Goal: Task Accomplishment & Management: Complete application form

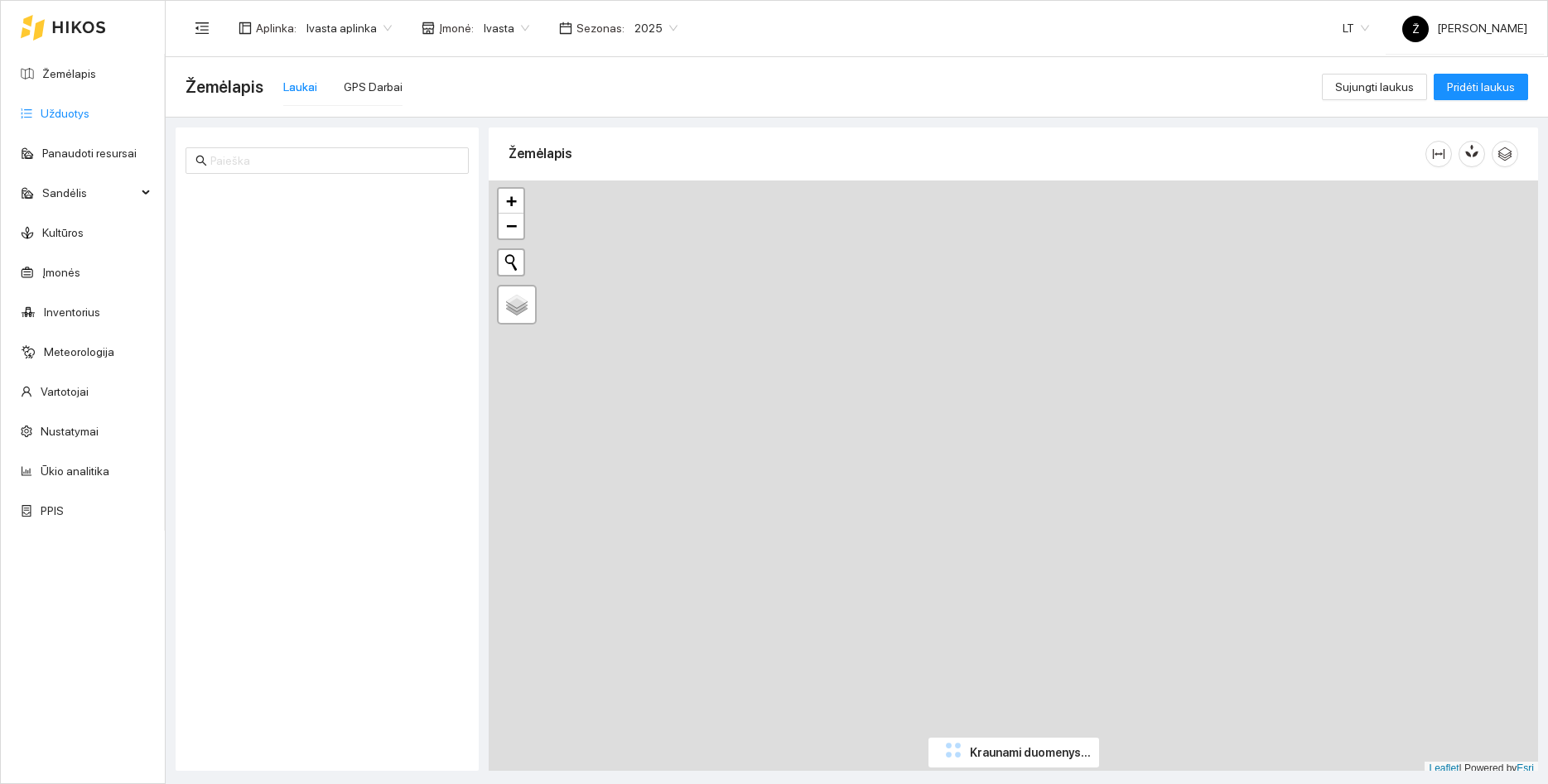
click at [67, 107] on link "Užduotys" at bounding box center [65, 113] width 49 height 13
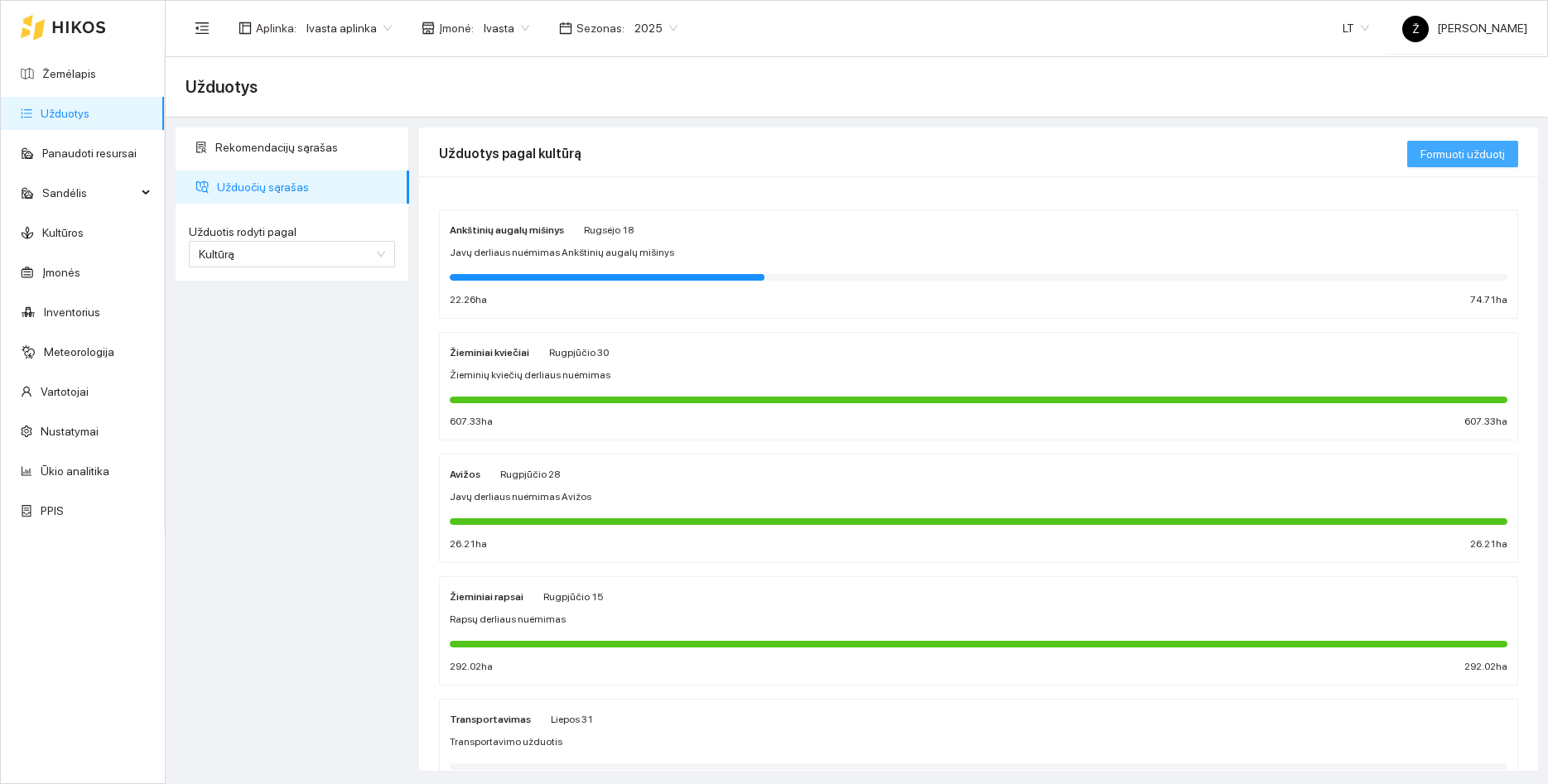
click at [1436, 152] on span "Formuoti užduotį" at bounding box center [1463, 153] width 85 height 18
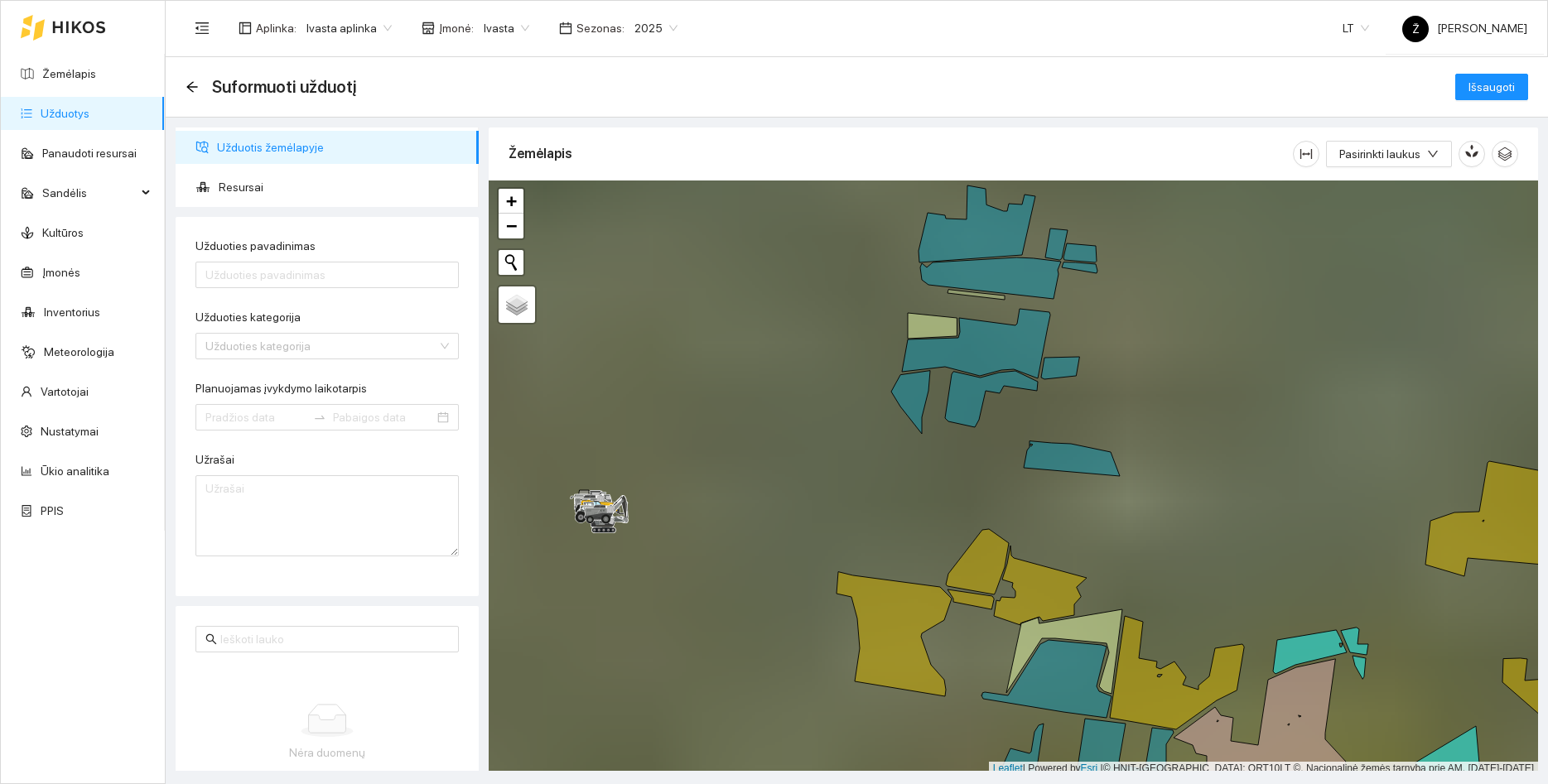
drag, startPoint x: 1252, startPoint y: 470, endPoint x: 1049, endPoint y: 257, distance: 294.2
click at [1049, 257] on div at bounding box center [1014, 477] width 1049 height 595
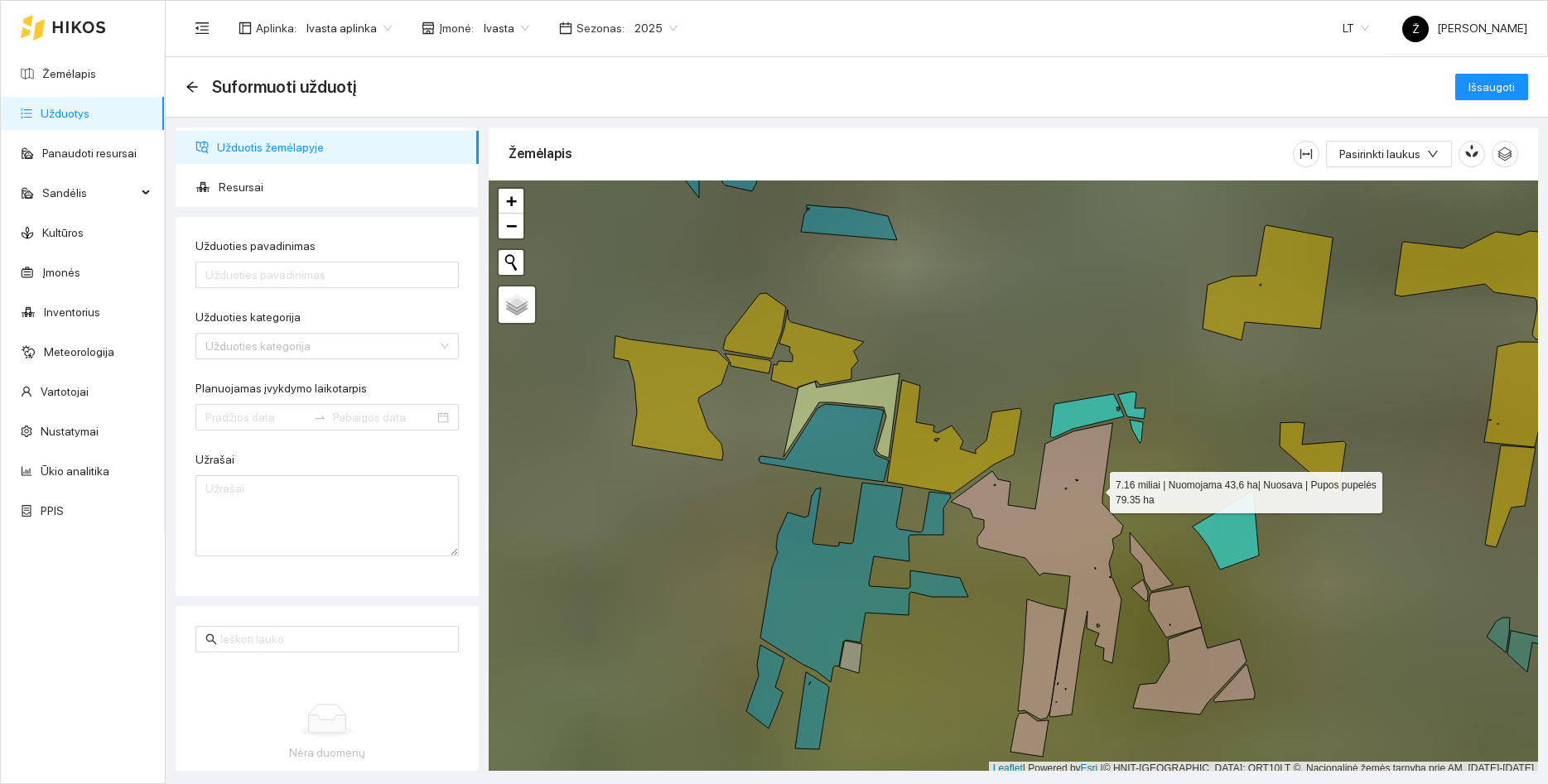
click at [1096, 489] on icon at bounding box center [1037, 570] width 173 height 294
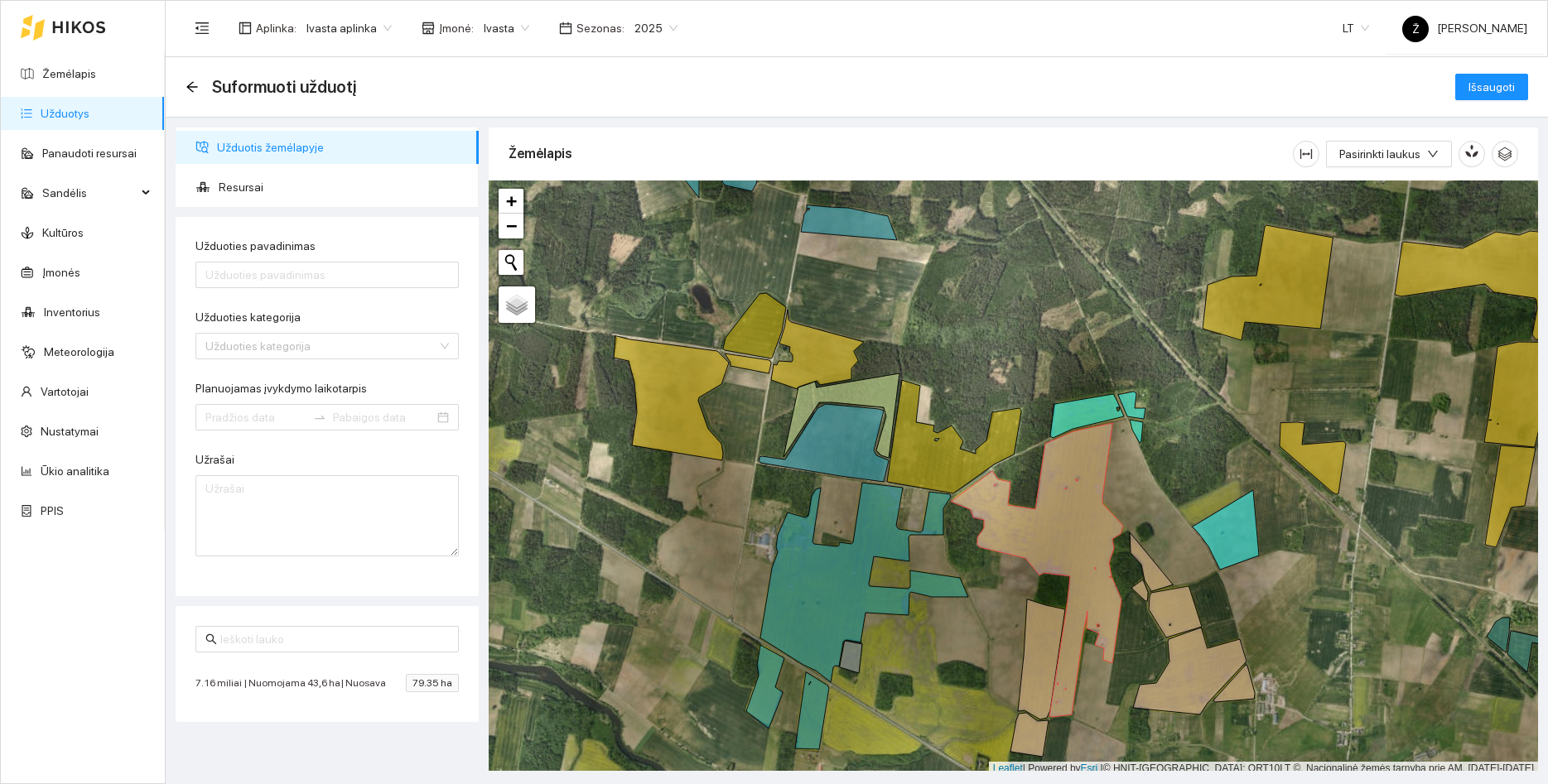
click at [651, 26] on span "2025" at bounding box center [655, 28] width 43 height 25
click at [630, 213] on div "2026" at bounding box center [641, 219] width 43 height 18
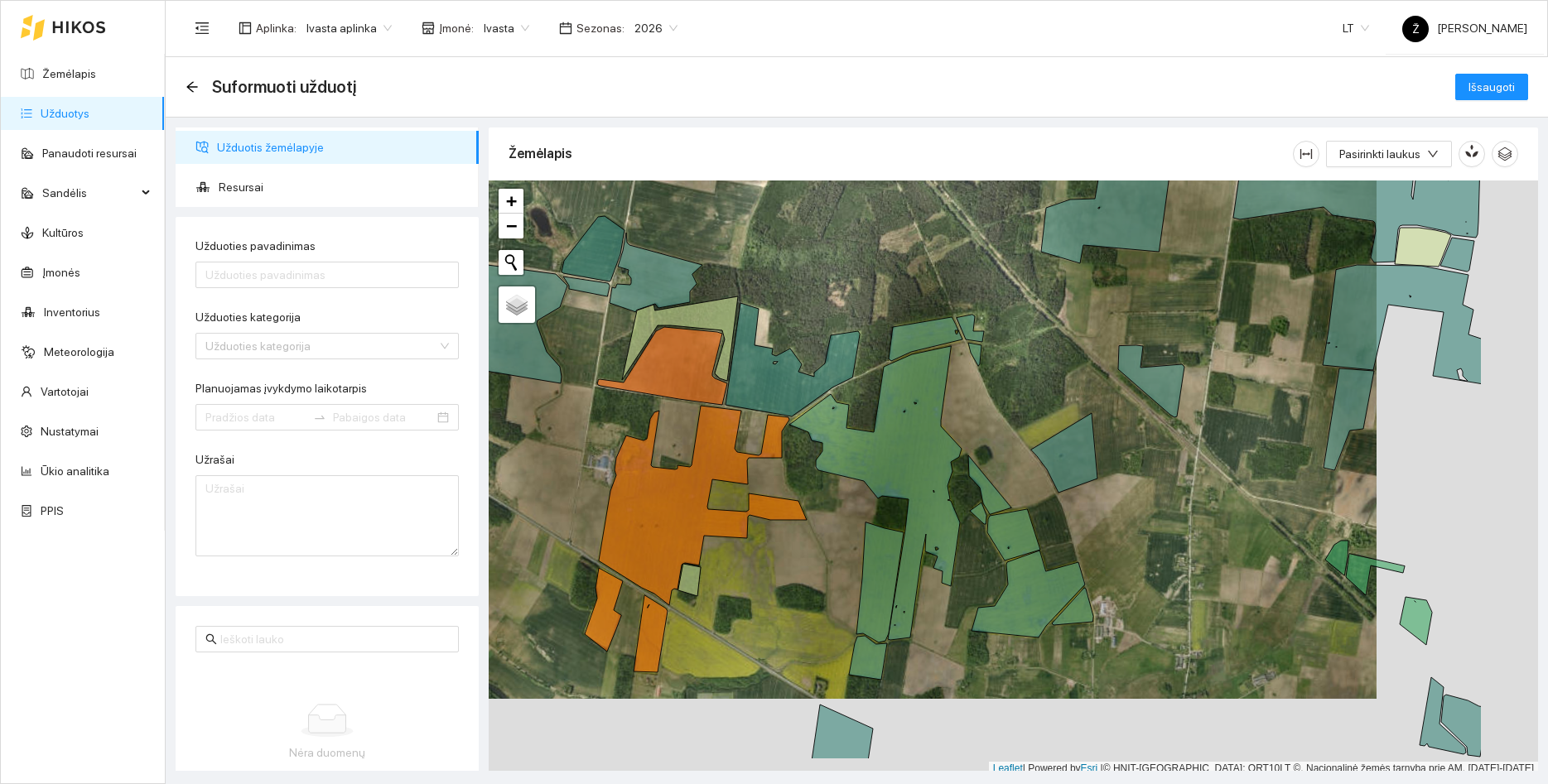
drag, startPoint x: 1034, startPoint y: 273, endPoint x: 900, endPoint y: 215, distance: 146.0
click at [900, 215] on div at bounding box center [1014, 477] width 1049 height 595
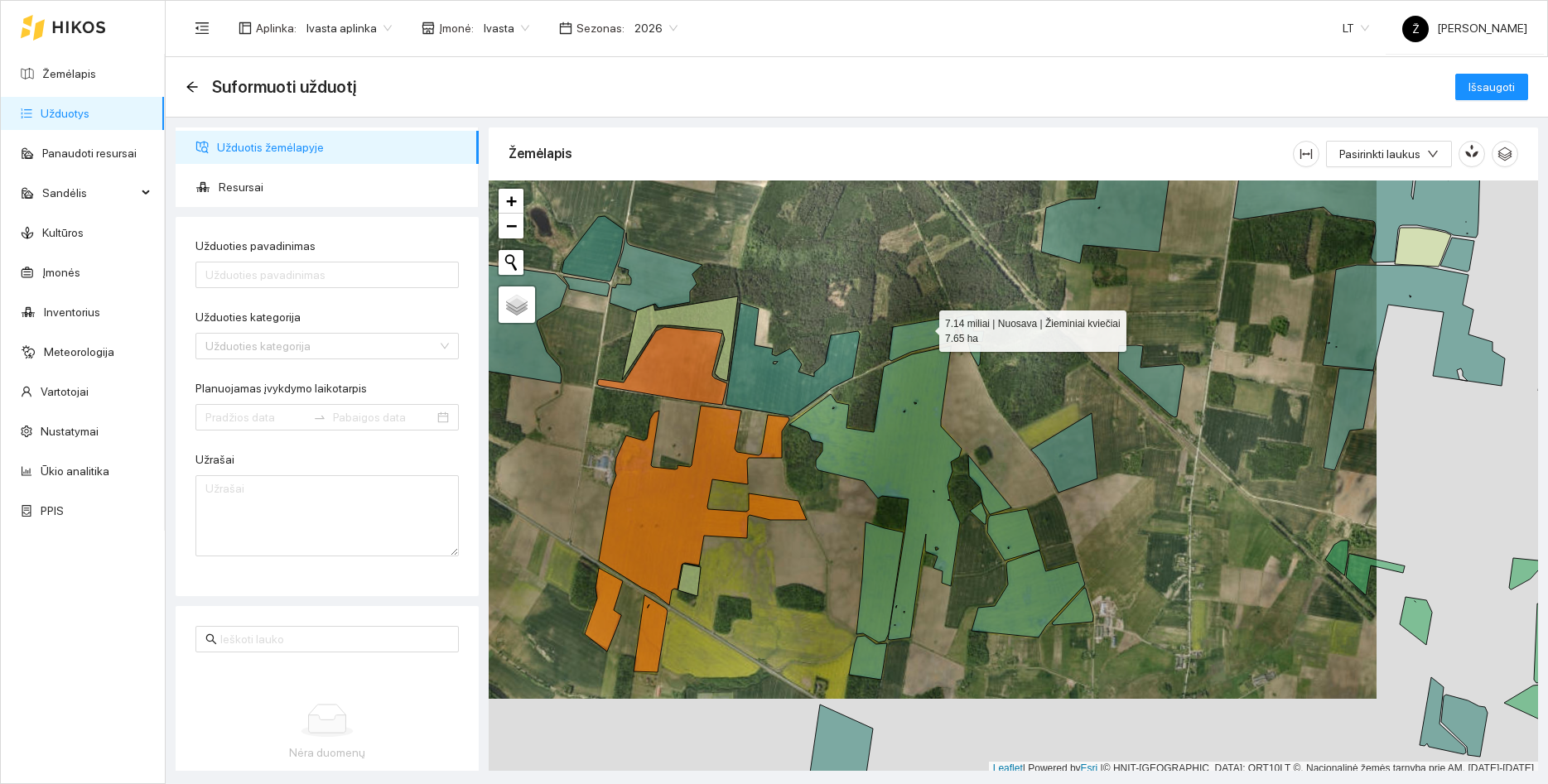
click at [925, 327] on icon at bounding box center [926, 339] width 74 height 44
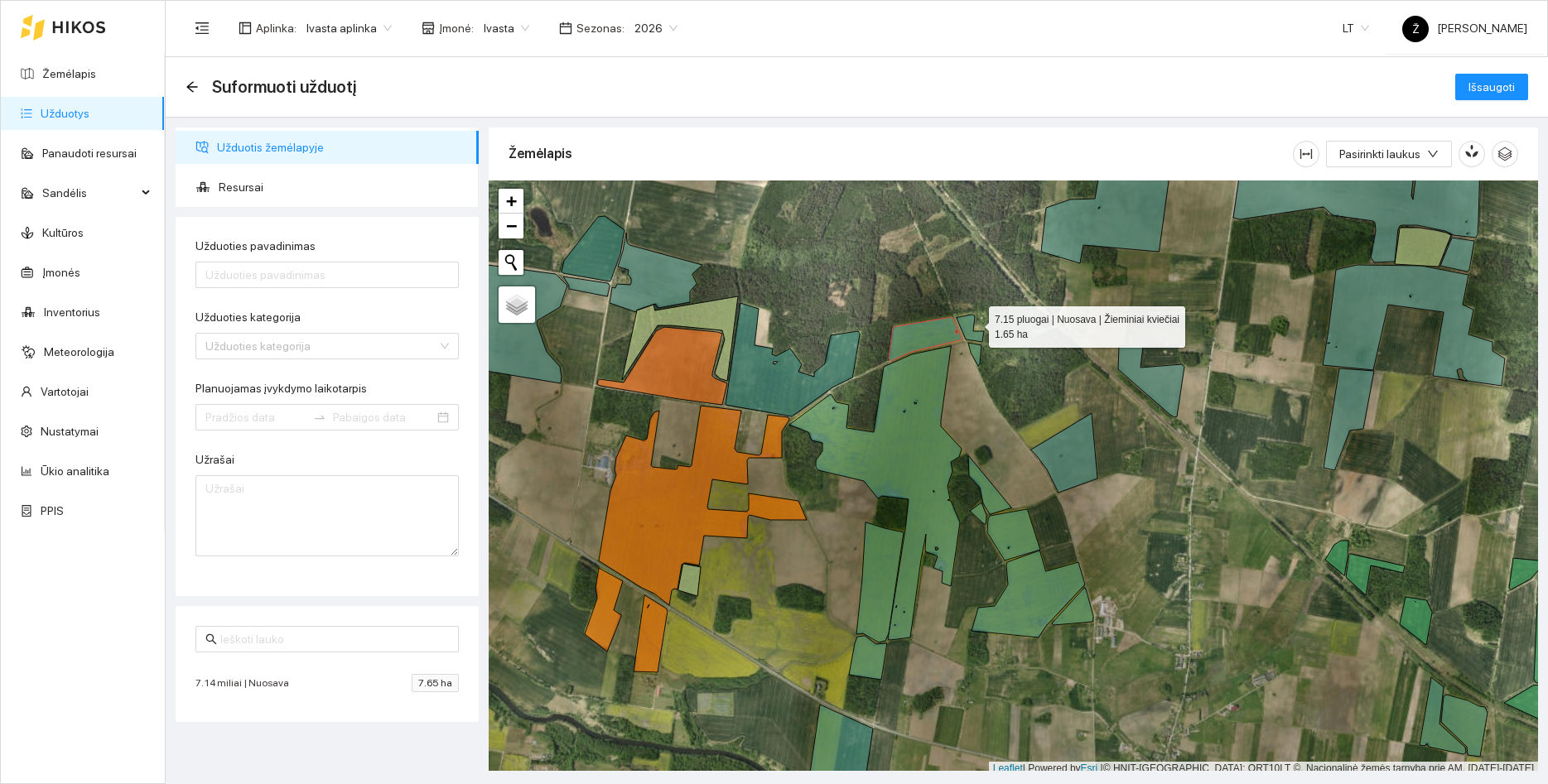
click at [974, 323] on icon at bounding box center [970, 328] width 27 height 27
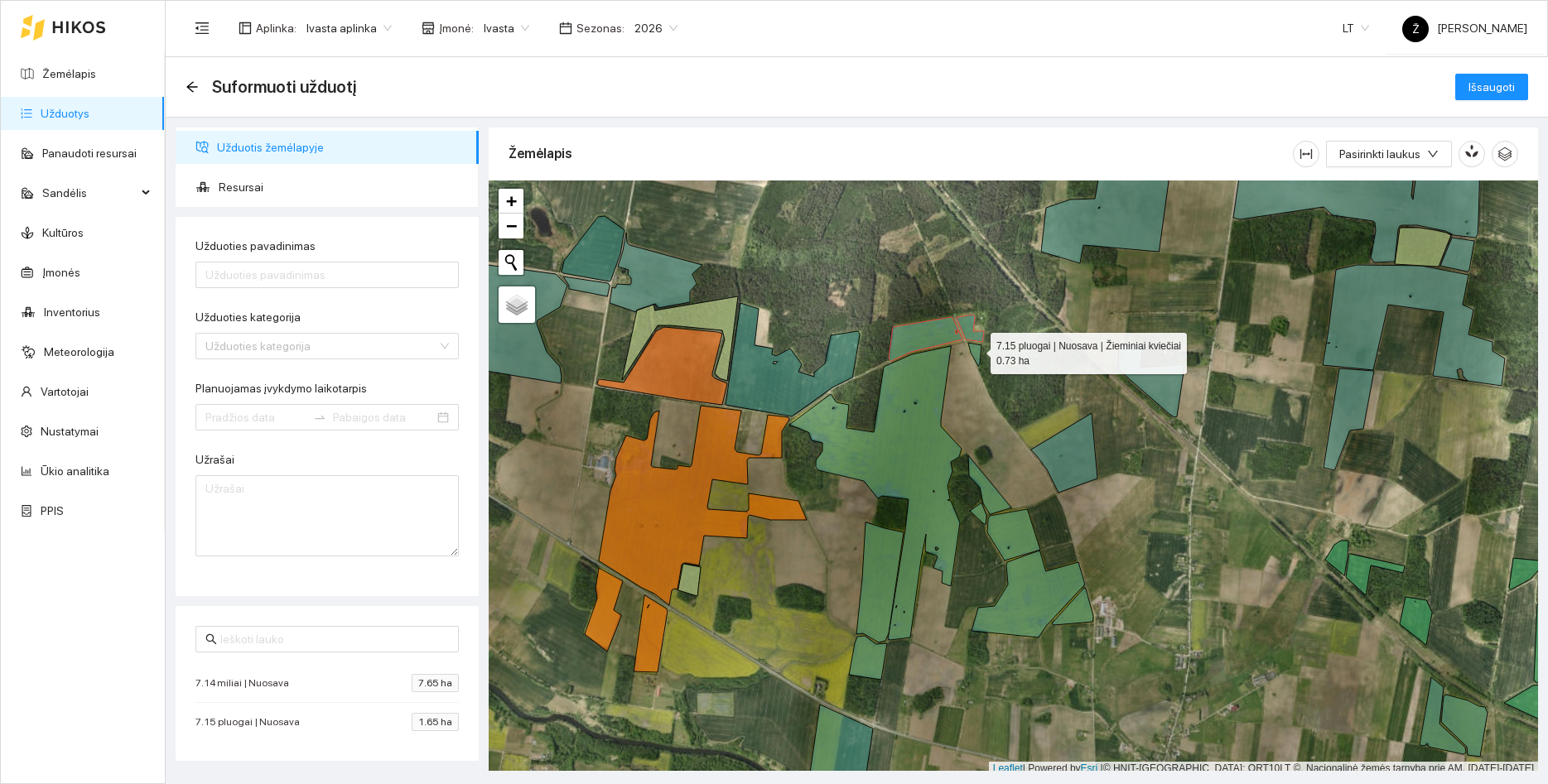
click at [976, 349] on icon at bounding box center [974, 355] width 13 height 24
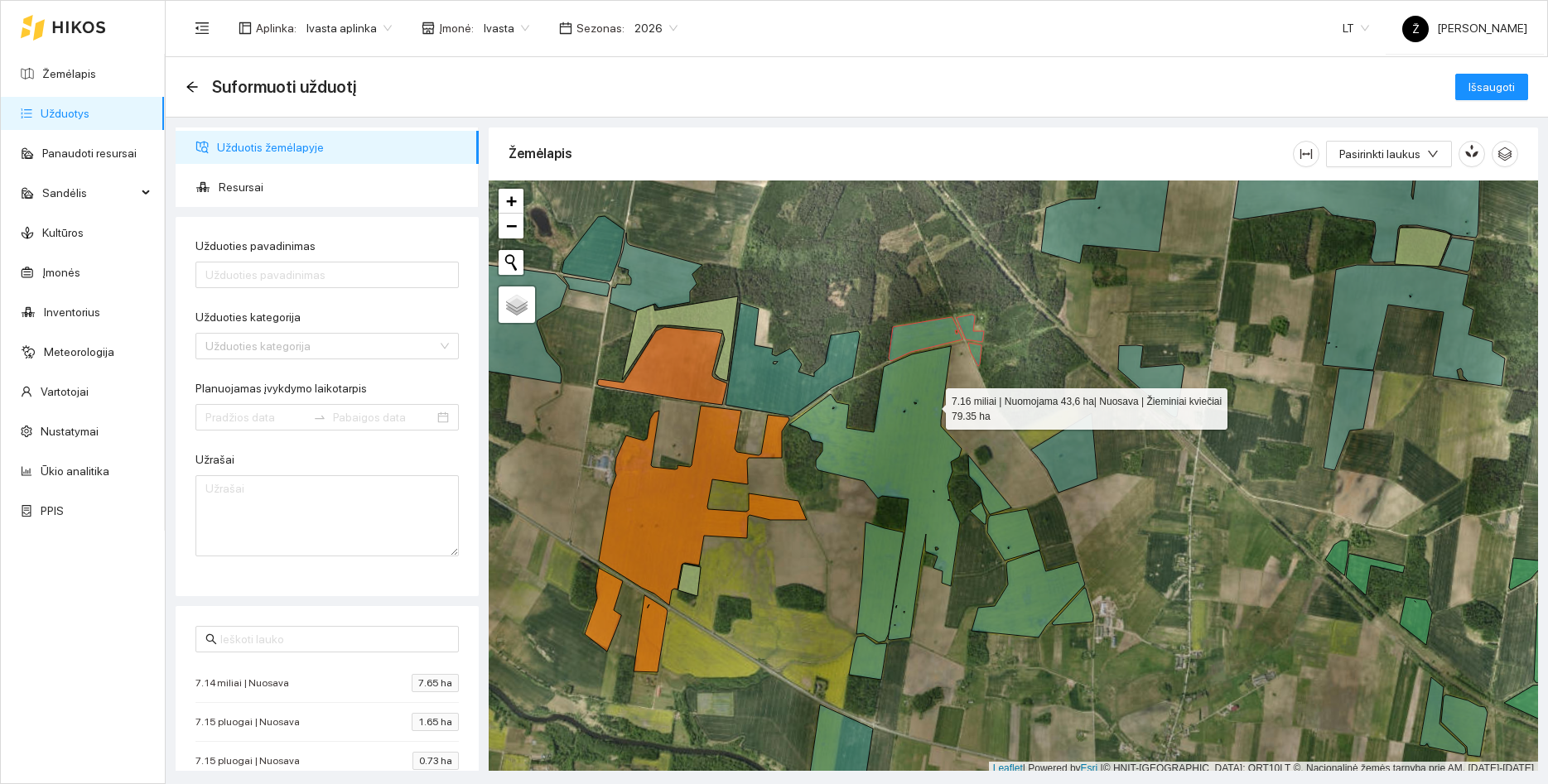
click at [931, 405] on icon at bounding box center [876, 492] width 173 height 294
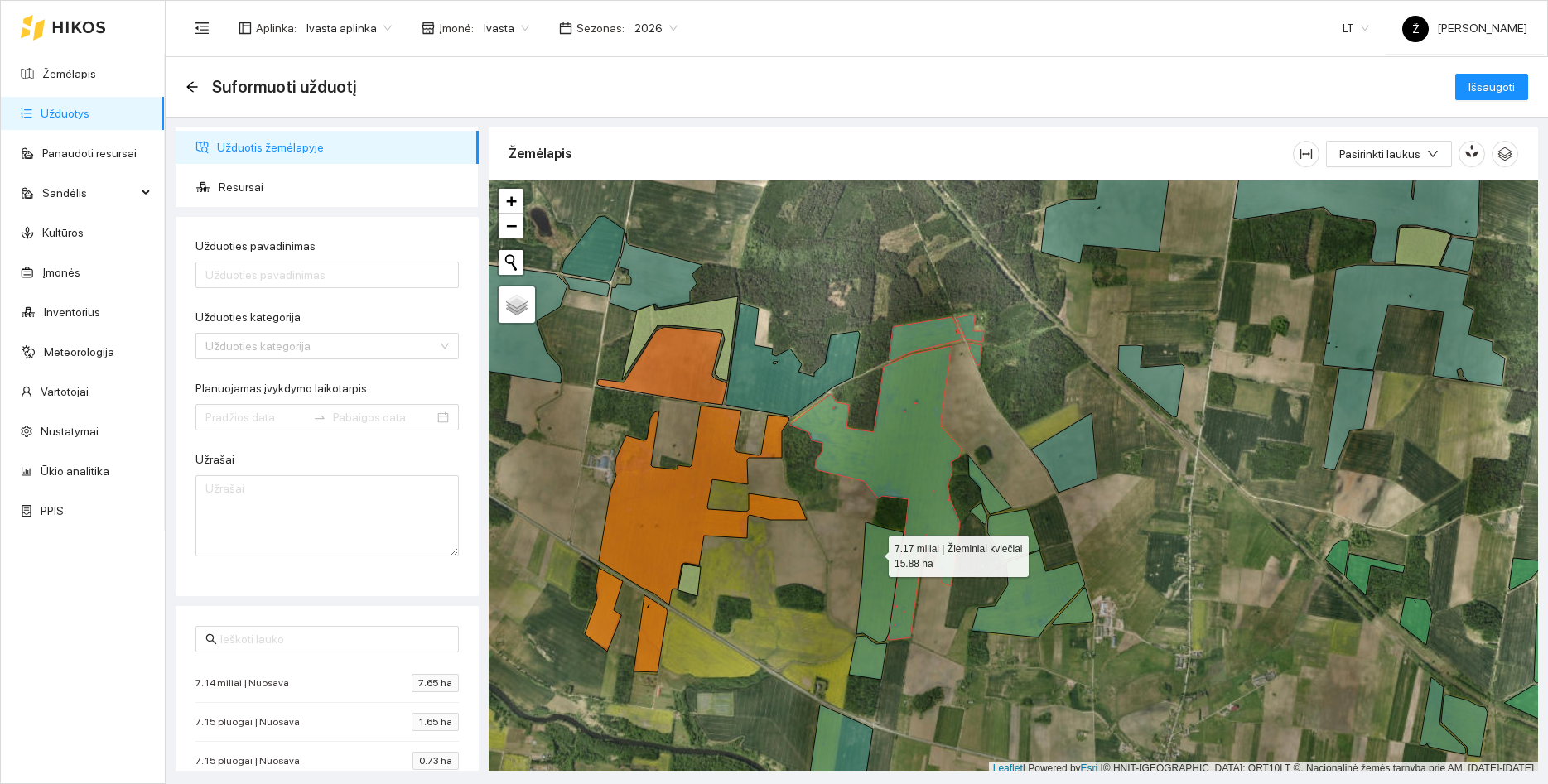
click at [874, 552] on icon at bounding box center [880, 583] width 47 height 120
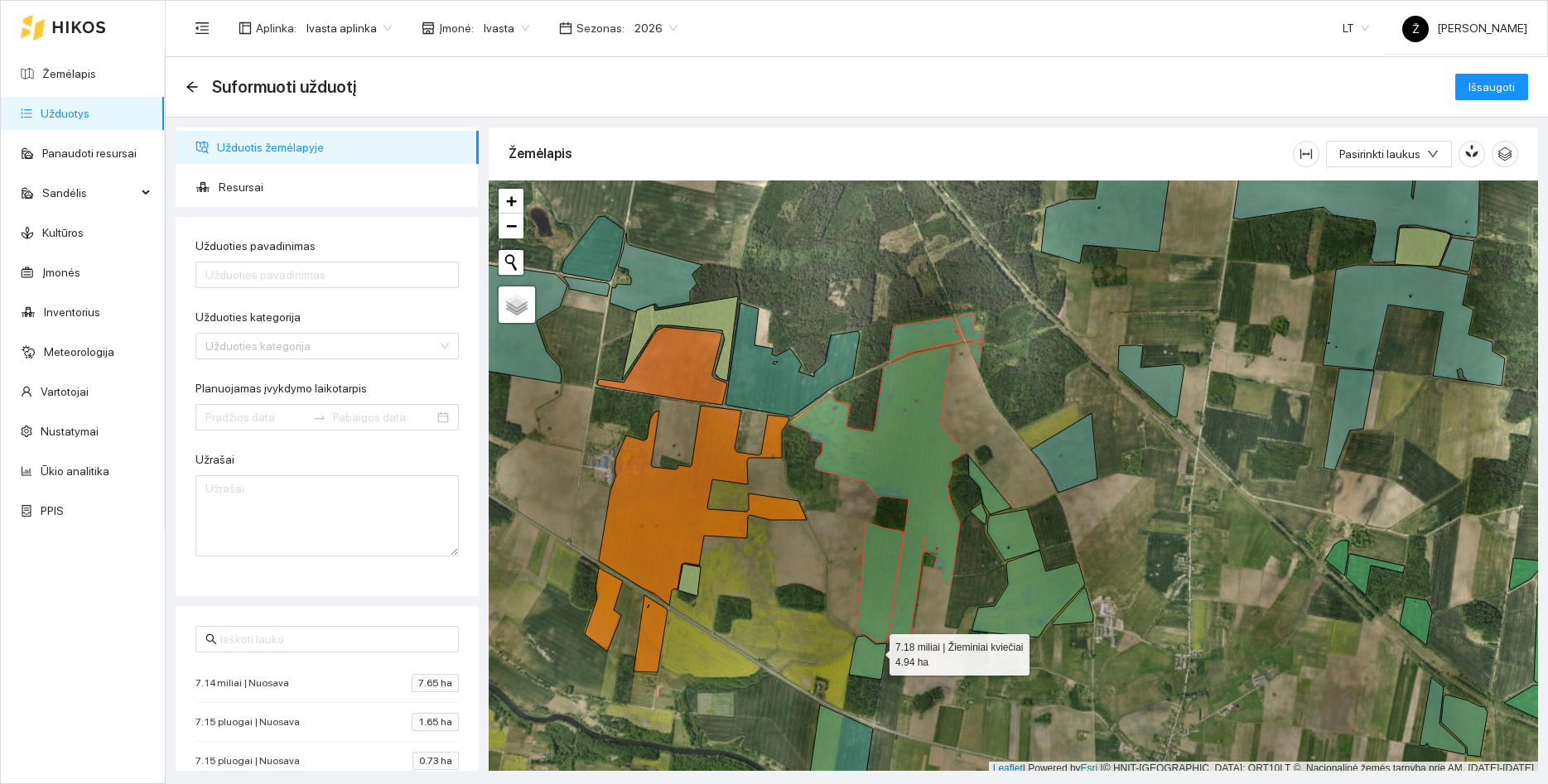
click at [875, 651] on icon at bounding box center [868, 658] width 38 height 44
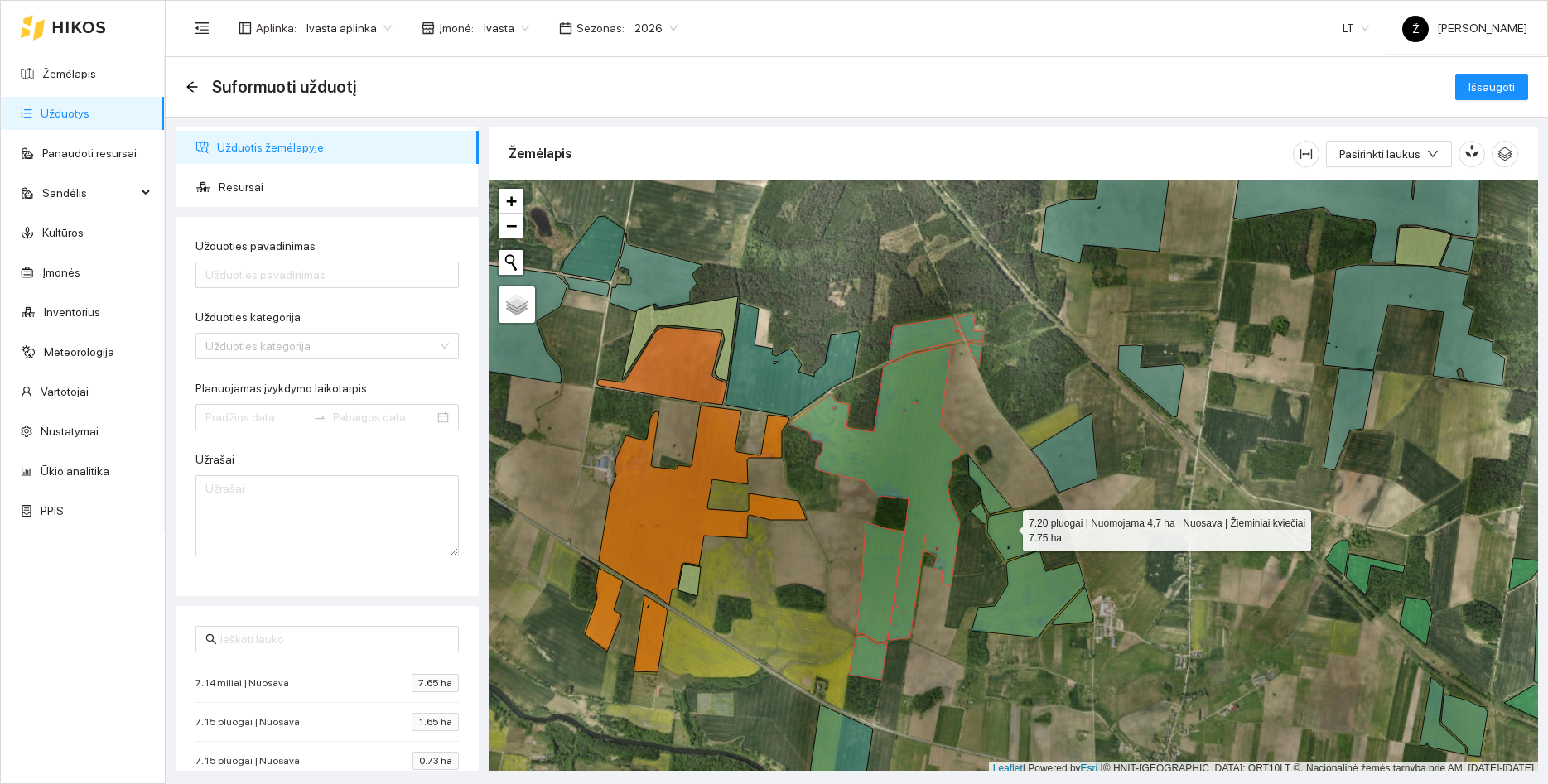
click at [1008, 527] on icon at bounding box center [1014, 535] width 53 height 51
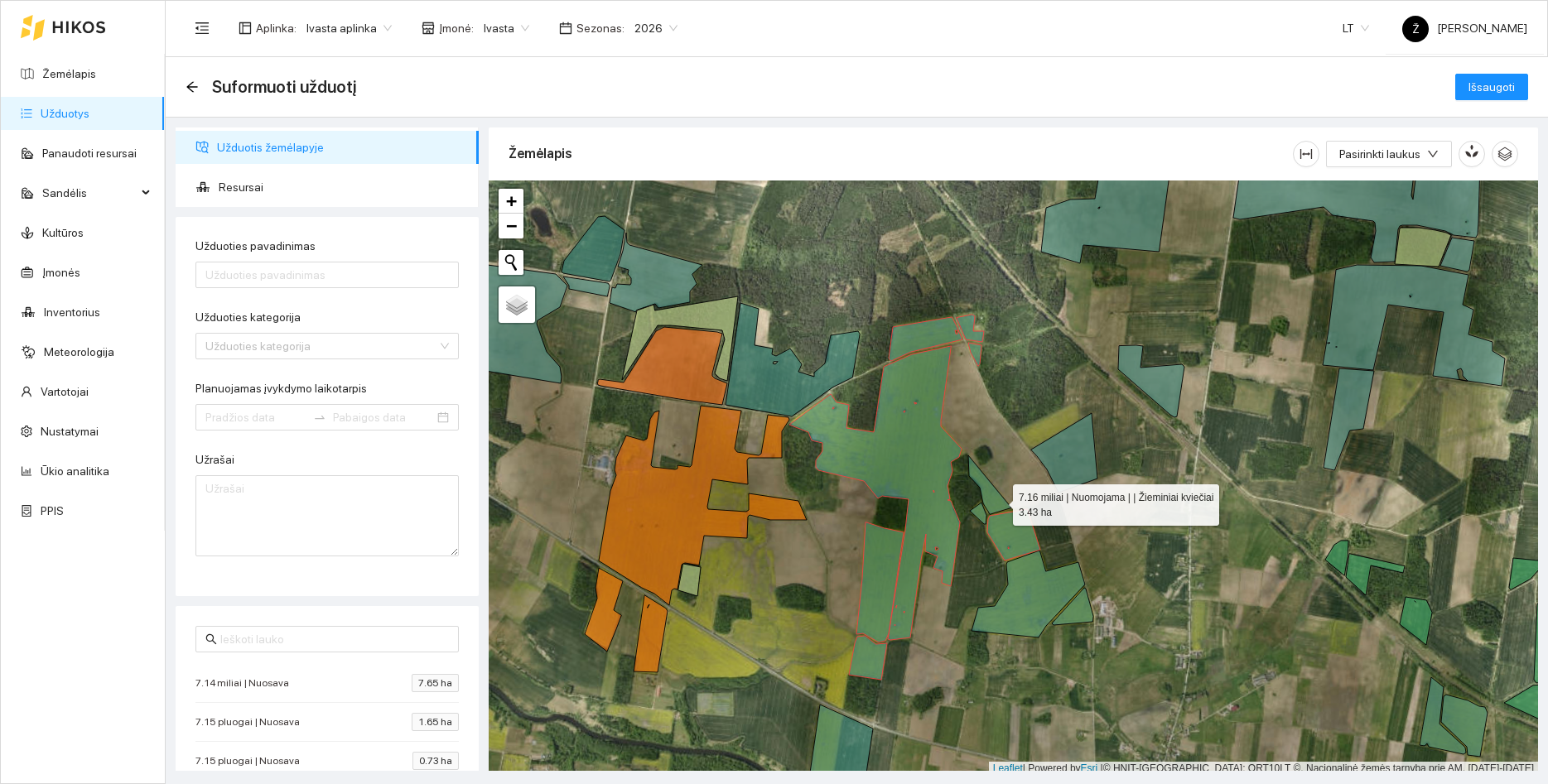
click at [995, 493] on icon at bounding box center [989, 484] width 43 height 58
click at [980, 515] on icon at bounding box center [978, 513] width 17 height 22
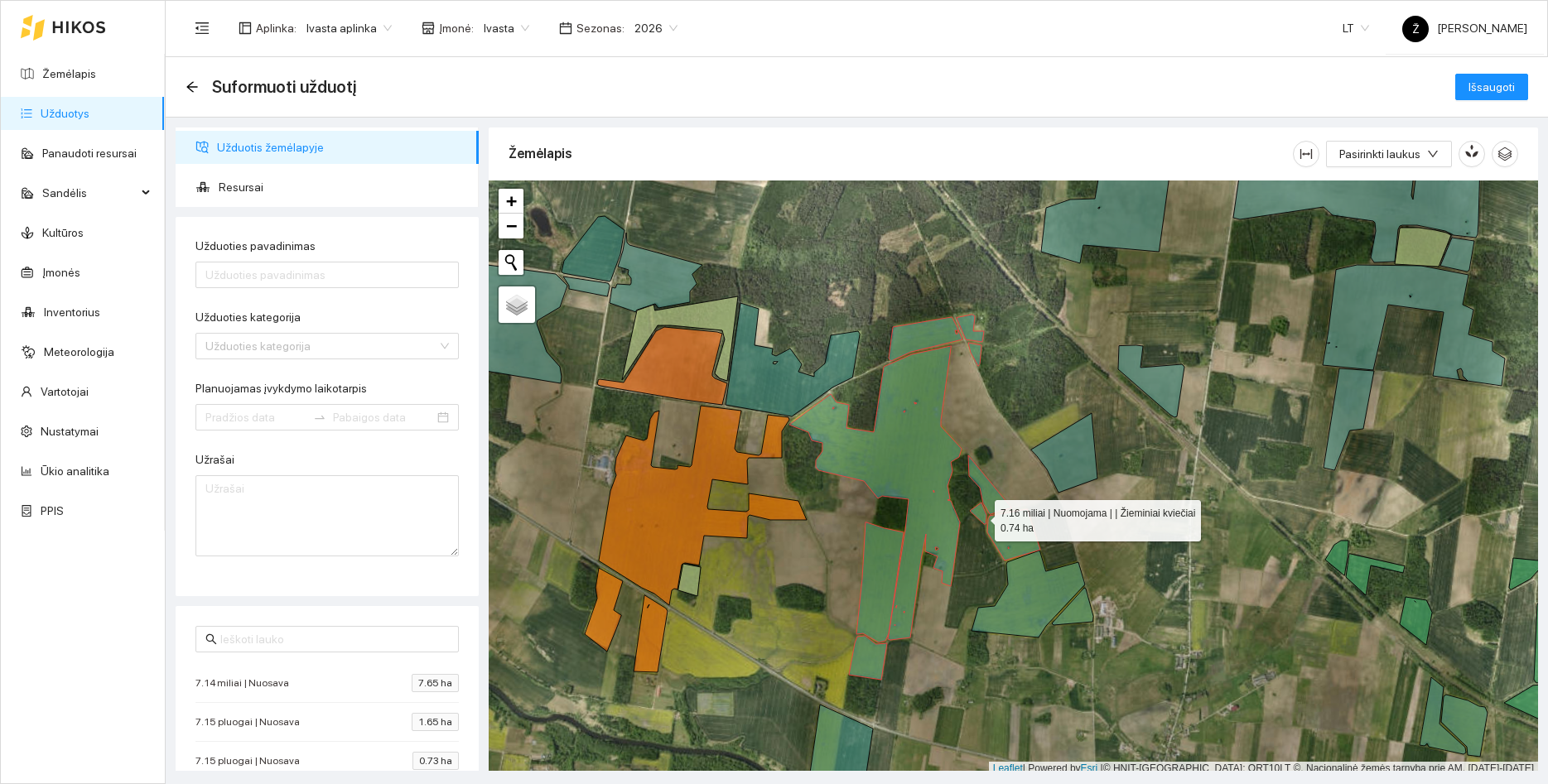
click at [979, 515] on icon at bounding box center [978, 513] width 17 height 22
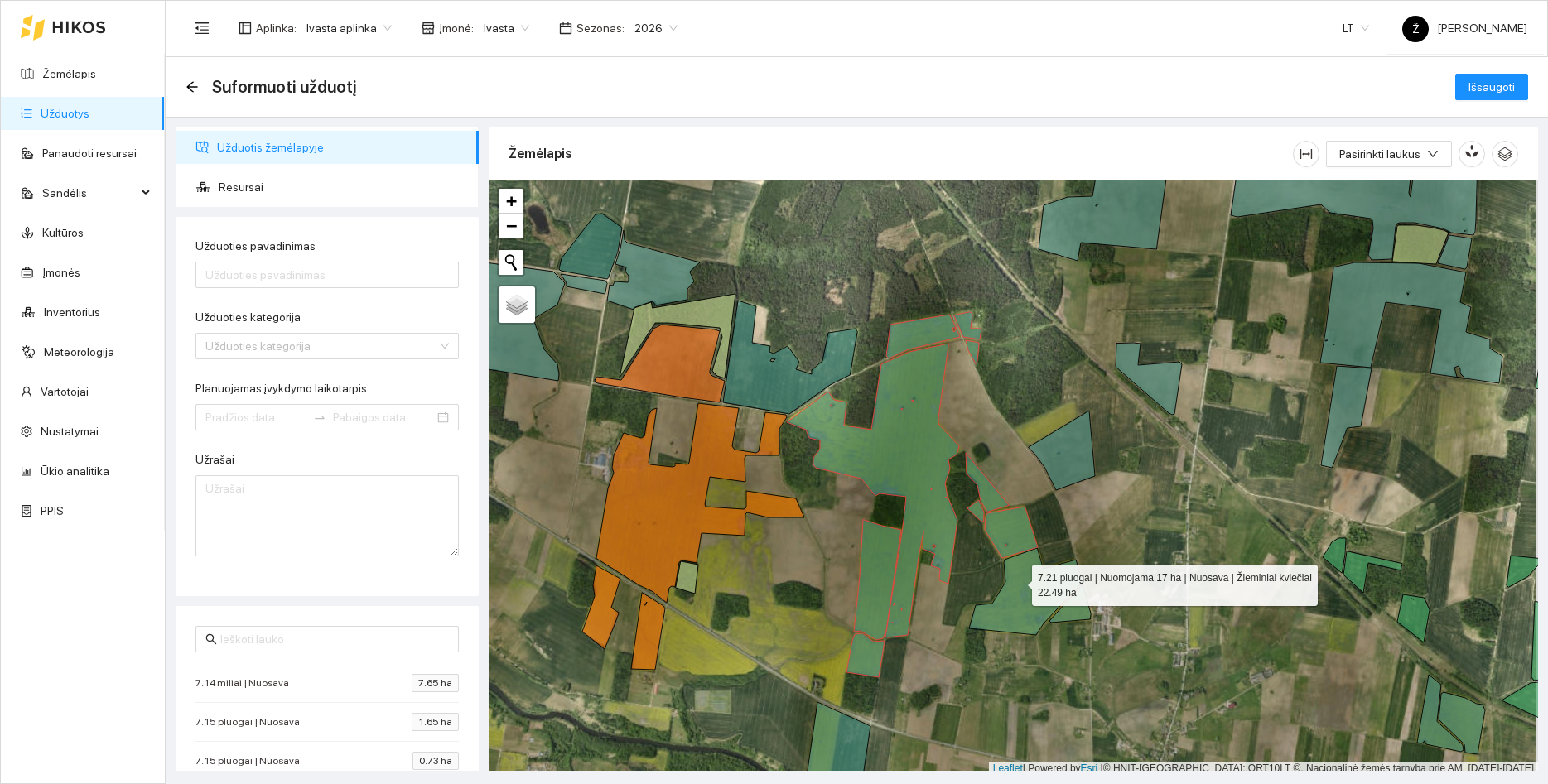
click at [1017, 581] on icon at bounding box center [1026, 591] width 113 height 87
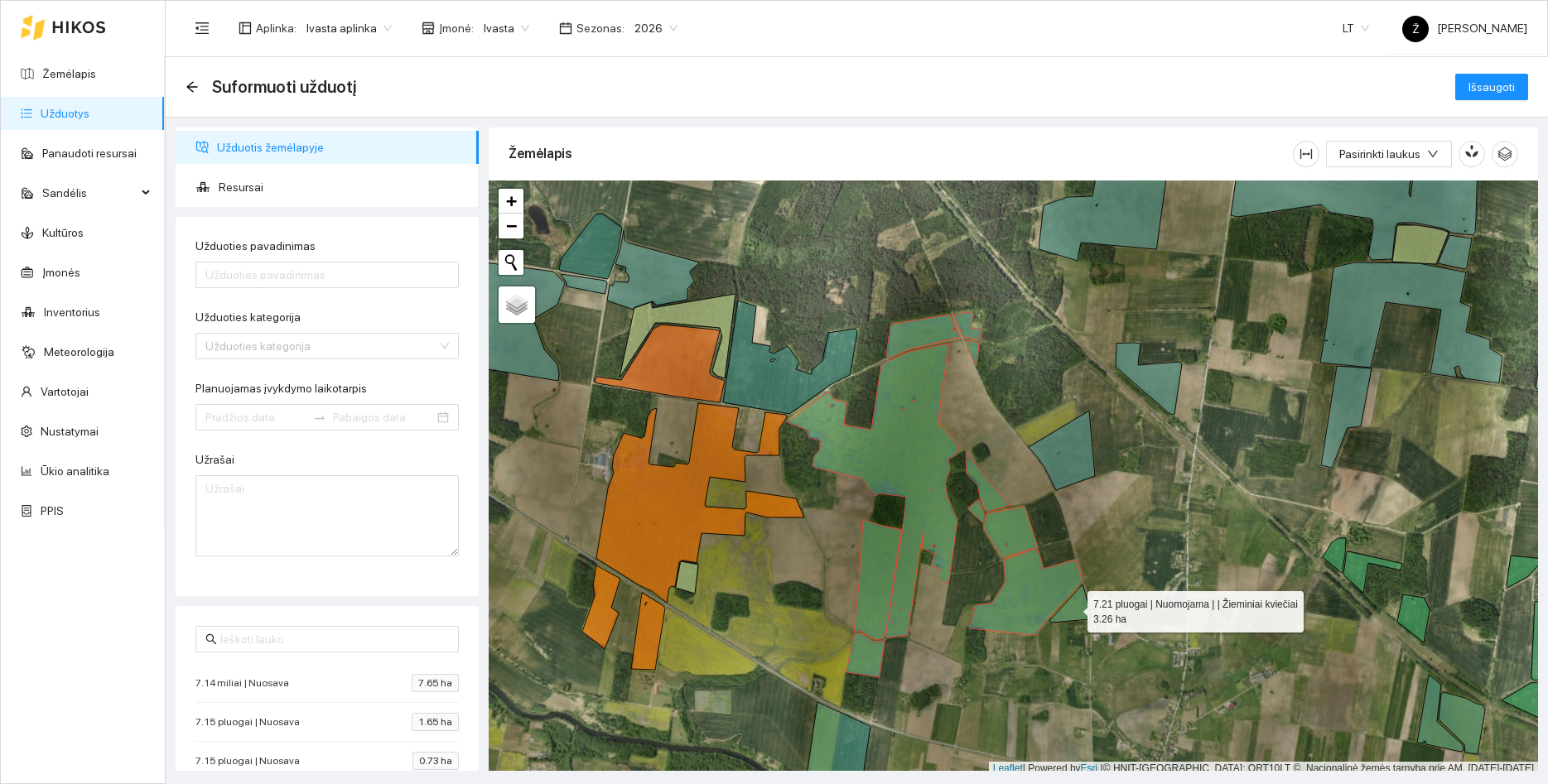
click at [1073, 608] on icon at bounding box center [1070, 604] width 42 height 37
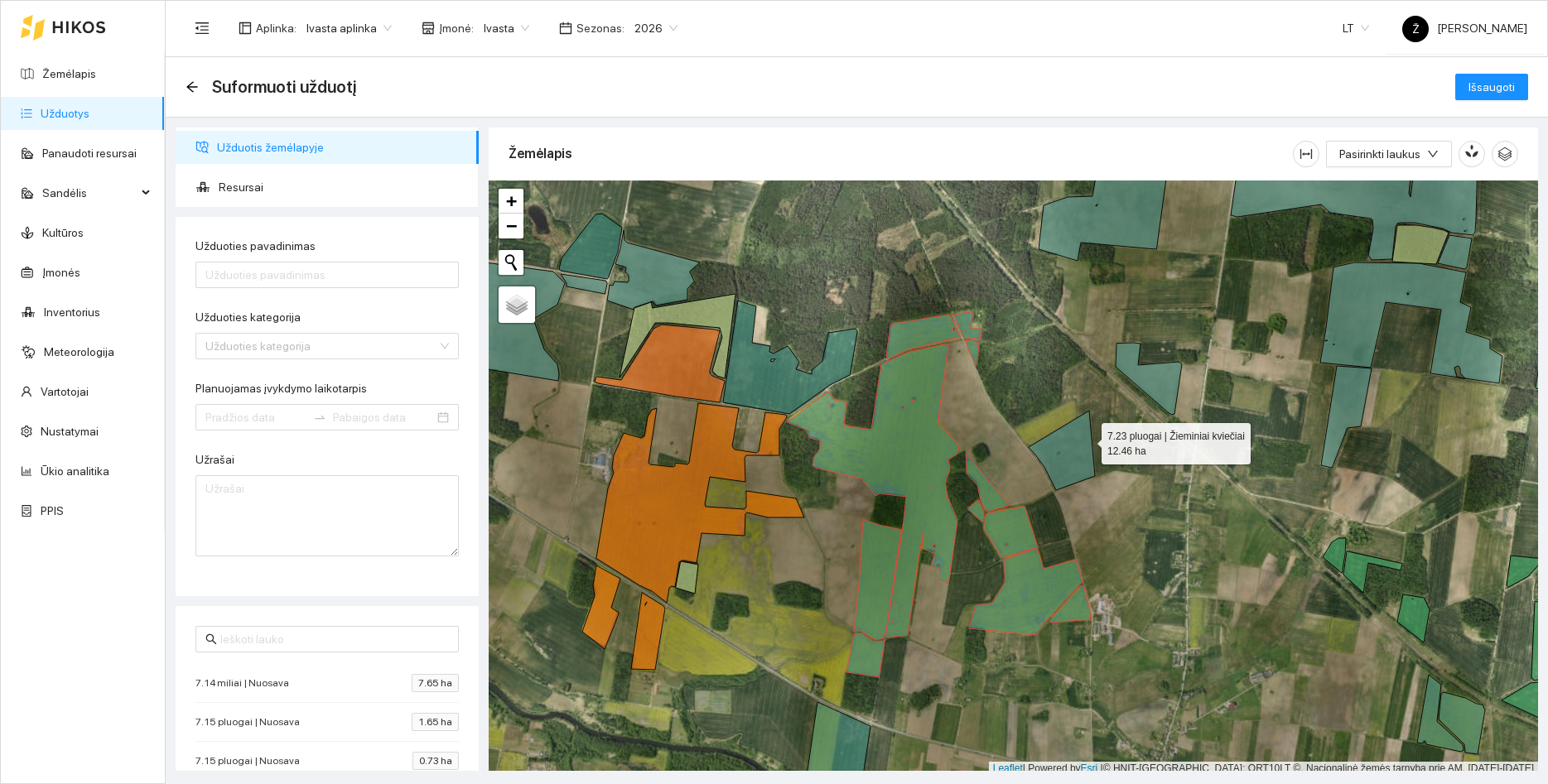
click at [1083, 436] on icon at bounding box center [1063, 449] width 66 height 79
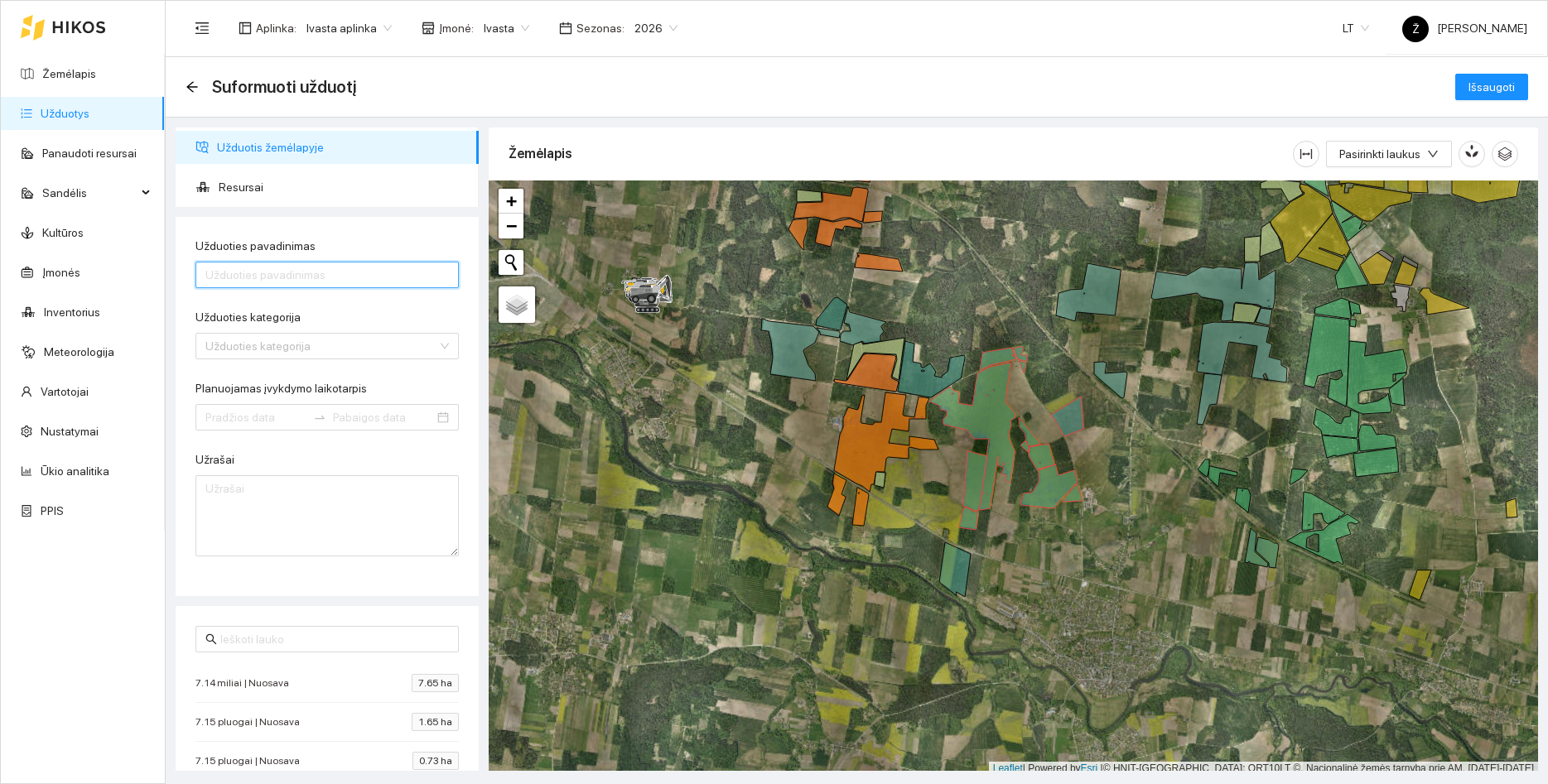
click at [320, 275] on input "Užduoties pavadinimas" at bounding box center [327, 274] width 263 height 26
type input "Laukų glifosavimas"
click at [223, 358] on input "Užduoties kategorija" at bounding box center [322, 346] width 232 height 25
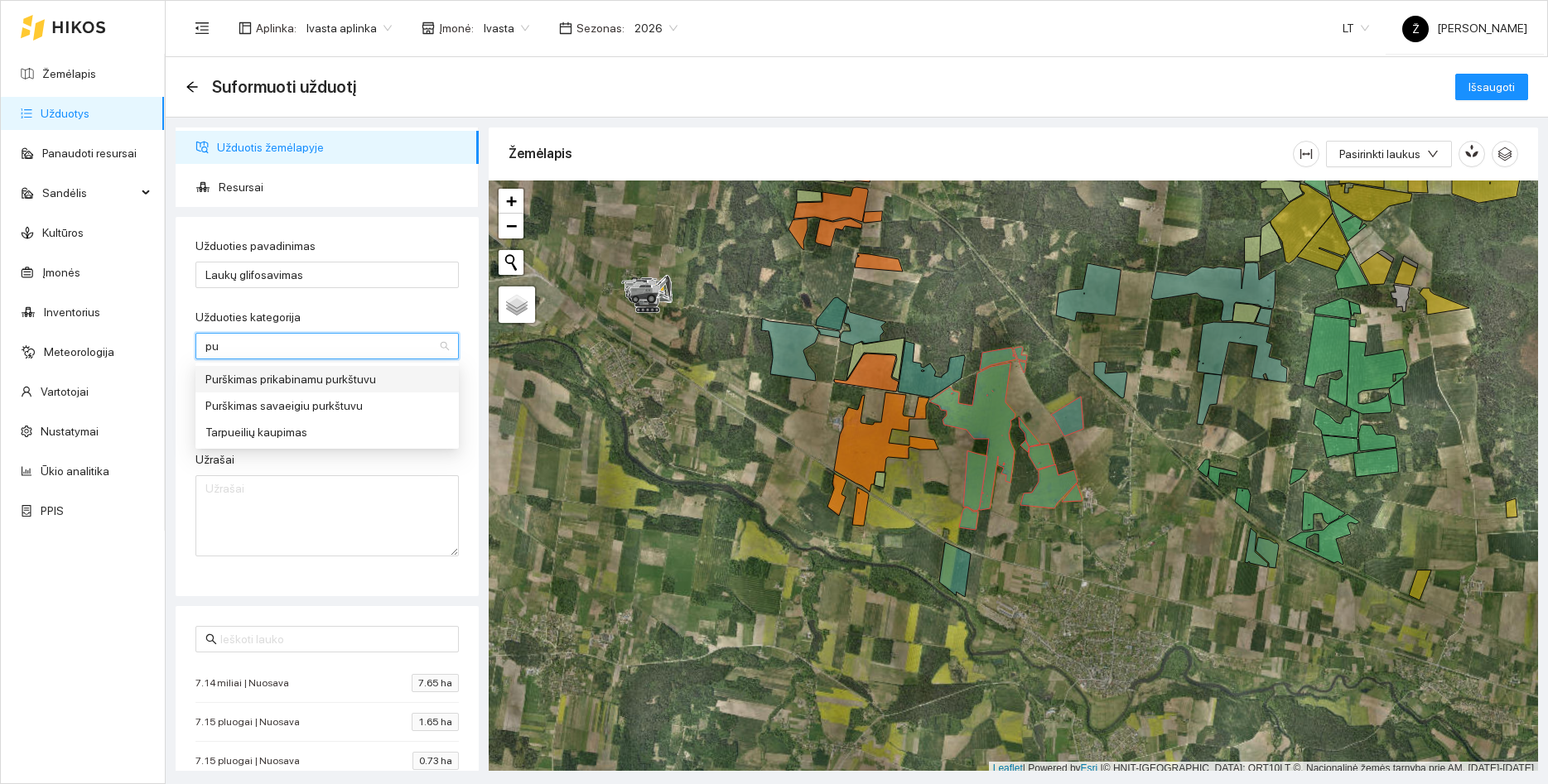
type input "pur"
click at [334, 384] on div "Purškimas prikabinamu purkštuvu" at bounding box center [327, 379] width 243 height 18
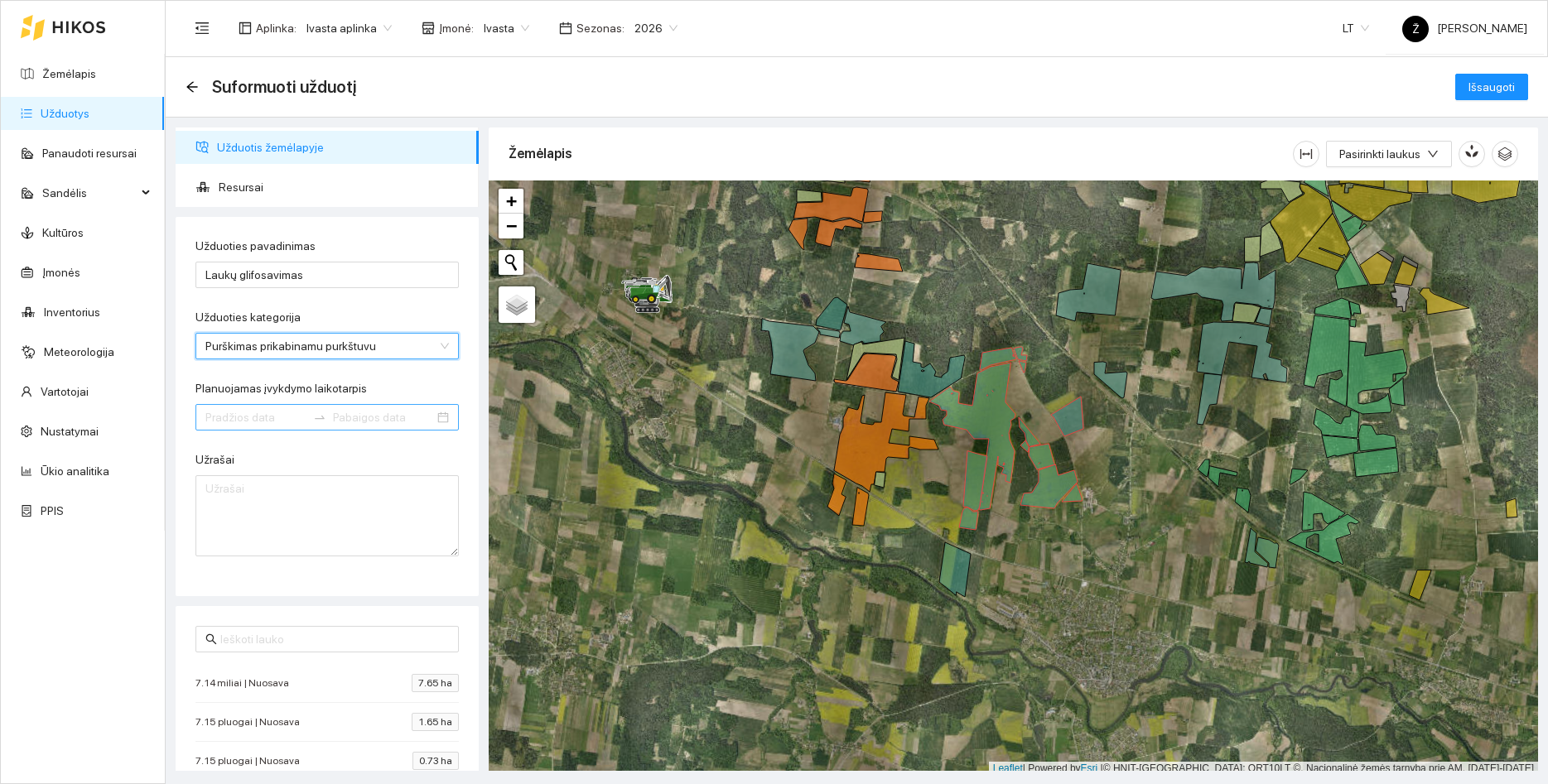
click at [243, 406] on div at bounding box center [327, 417] width 263 height 26
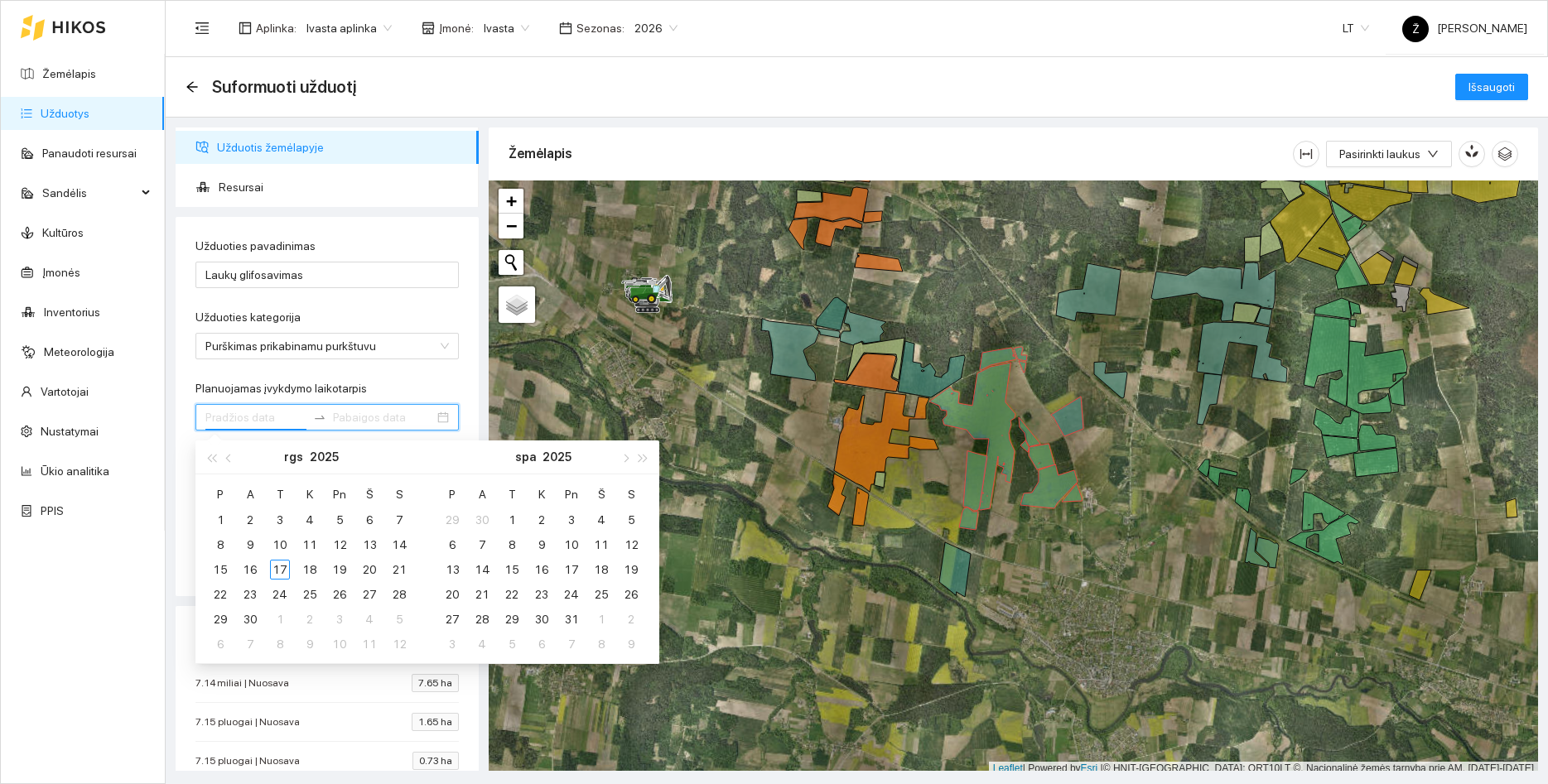
click at [247, 416] on input "Planuojamas įvykdymo laikotarpis" at bounding box center [256, 417] width 101 height 18
type input "[DATE]"
click at [285, 569] on div "17" at bounding box center [280, 570] width 20 height 20
type input "[DATE]"
click at [300, 570] on div "18" at bounding box center [309, 570] width 20 height 20
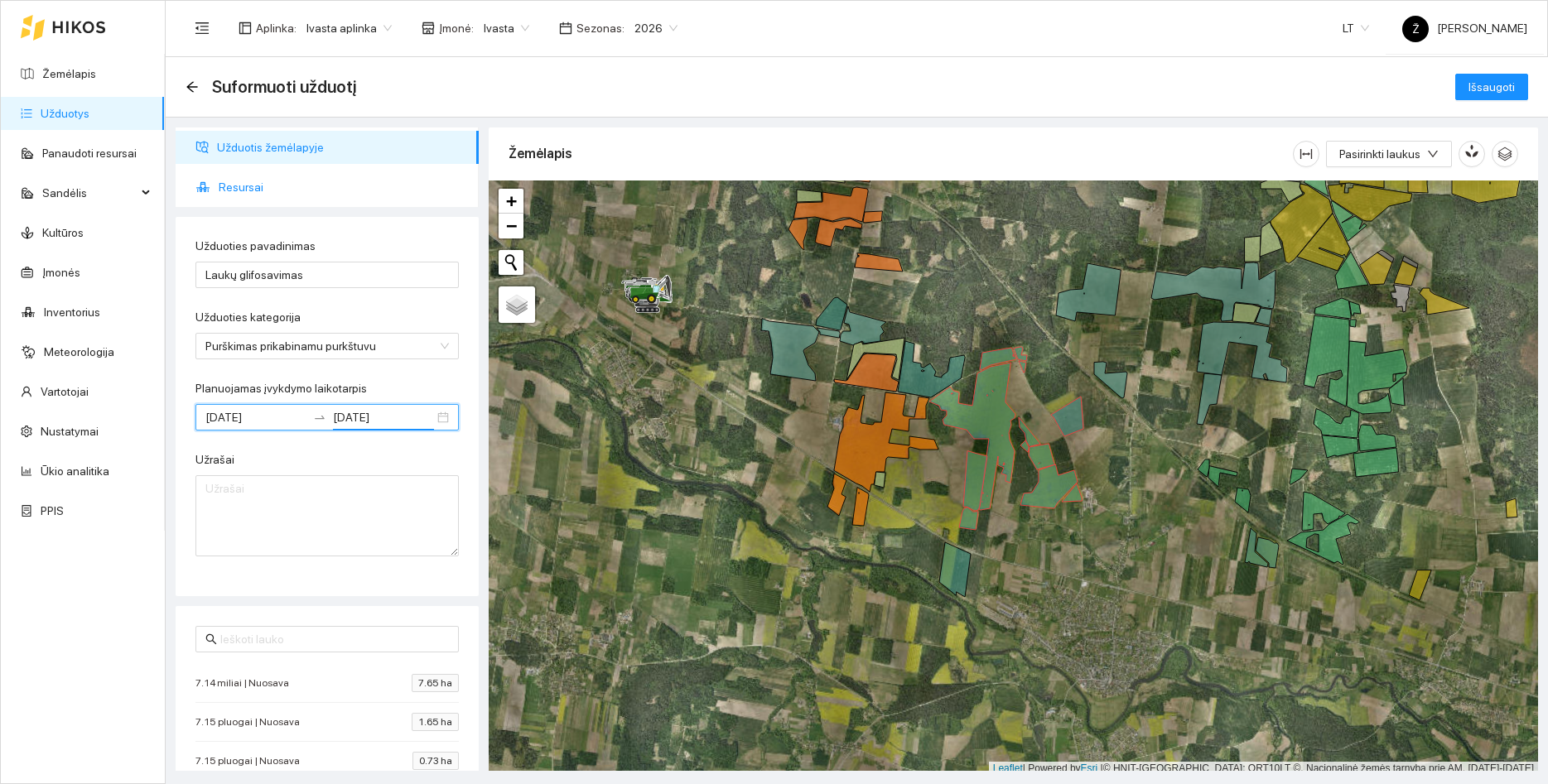
click at [213, 167] on ul "Užduotis žemėlapyje Resursai" at bounding box center [328, 166] width 303 height 79
click at [217, 175] on li "Resursai" at bounding box center [328, 187] width 303 height 33
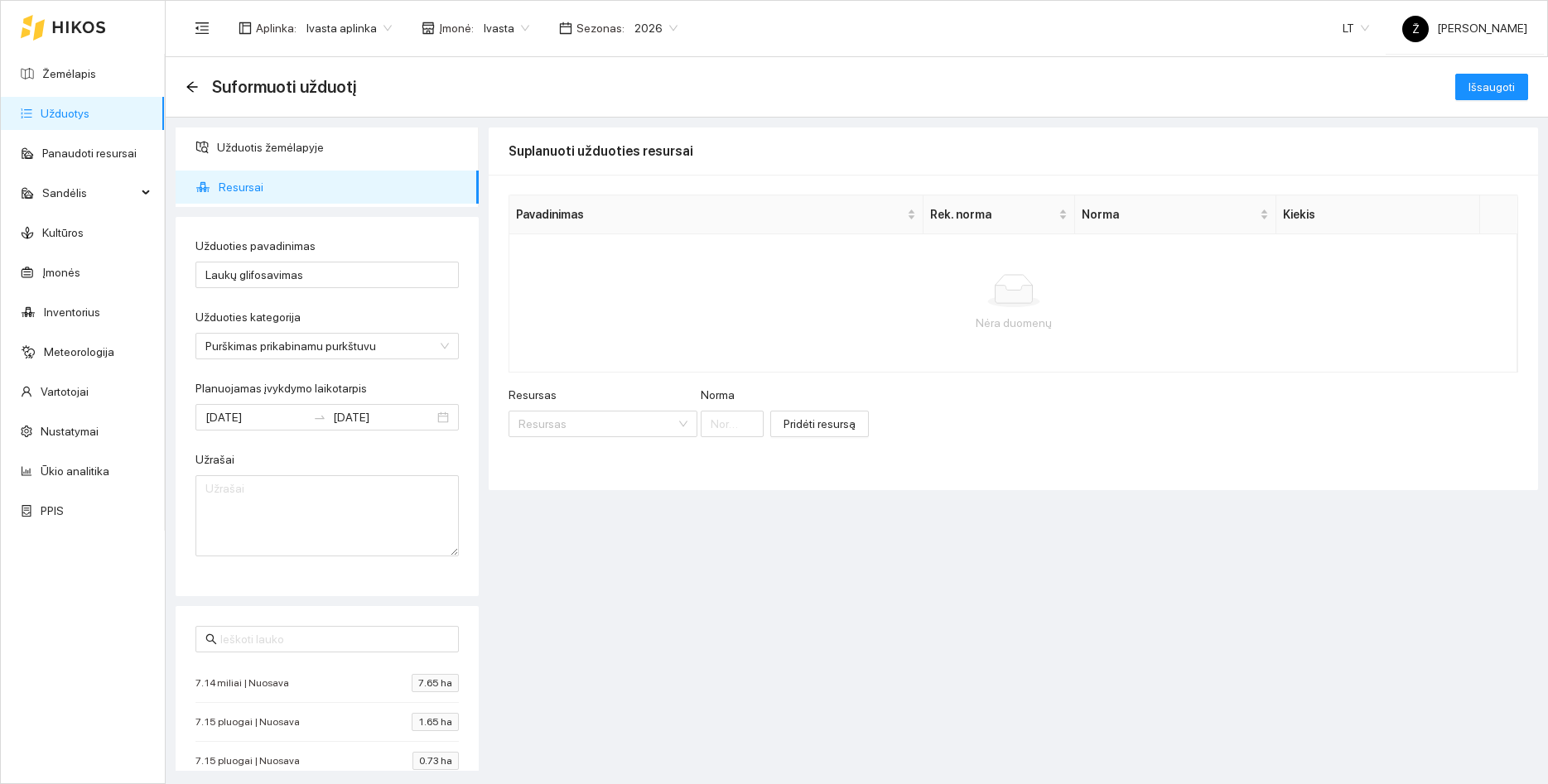
click at [574, 409] on div "Resursas" at bounding box center [603, 398] width 189 height 25
click at [581, 427] on input "Resursas" at bounding box center [597, 423] width 158 height 25
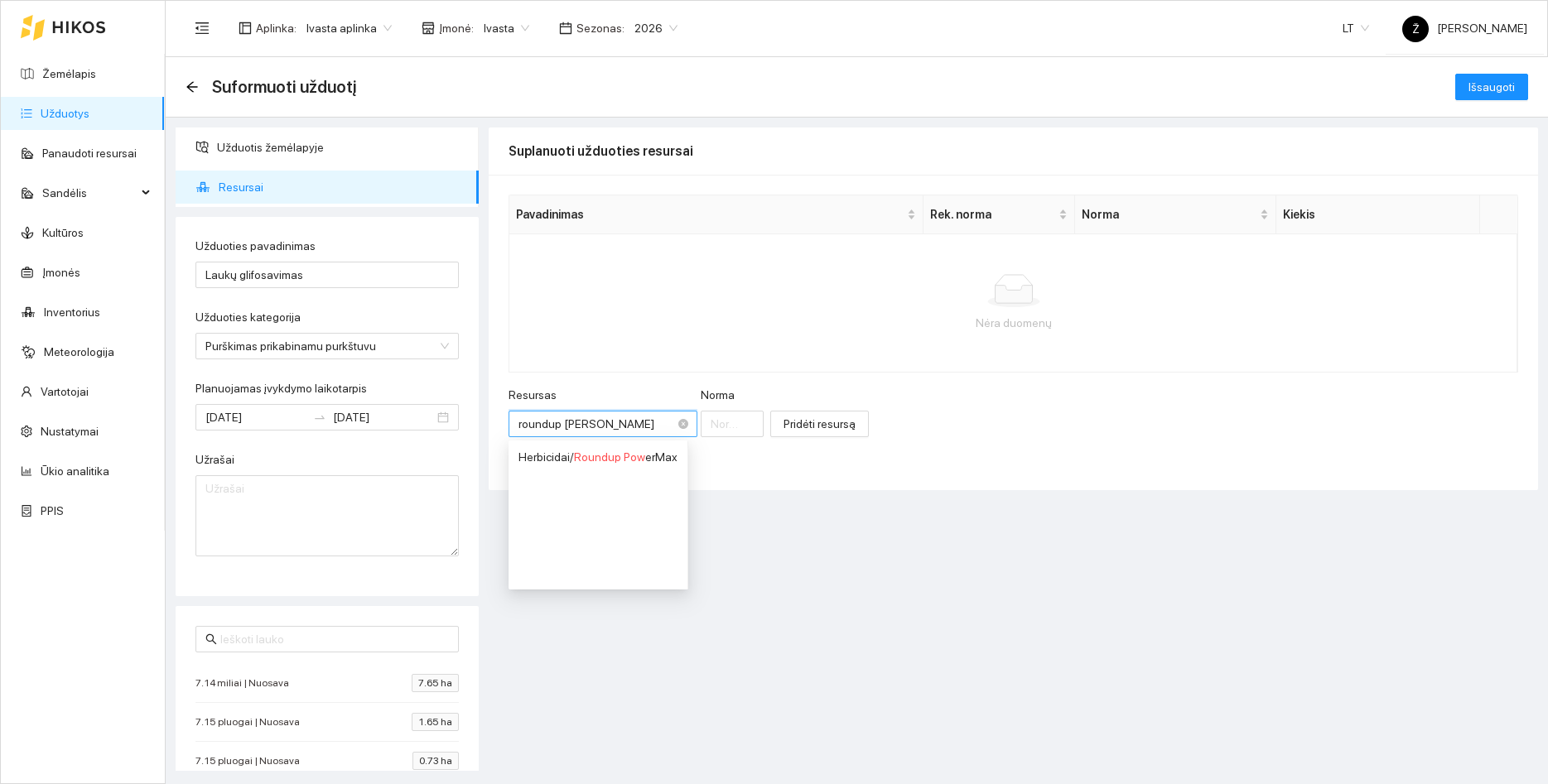
type input "roundup power"
click at [611, 449] on div "Herbicidai / Roundup Power Max" at bounding box center [598, 456] width 159 height 18
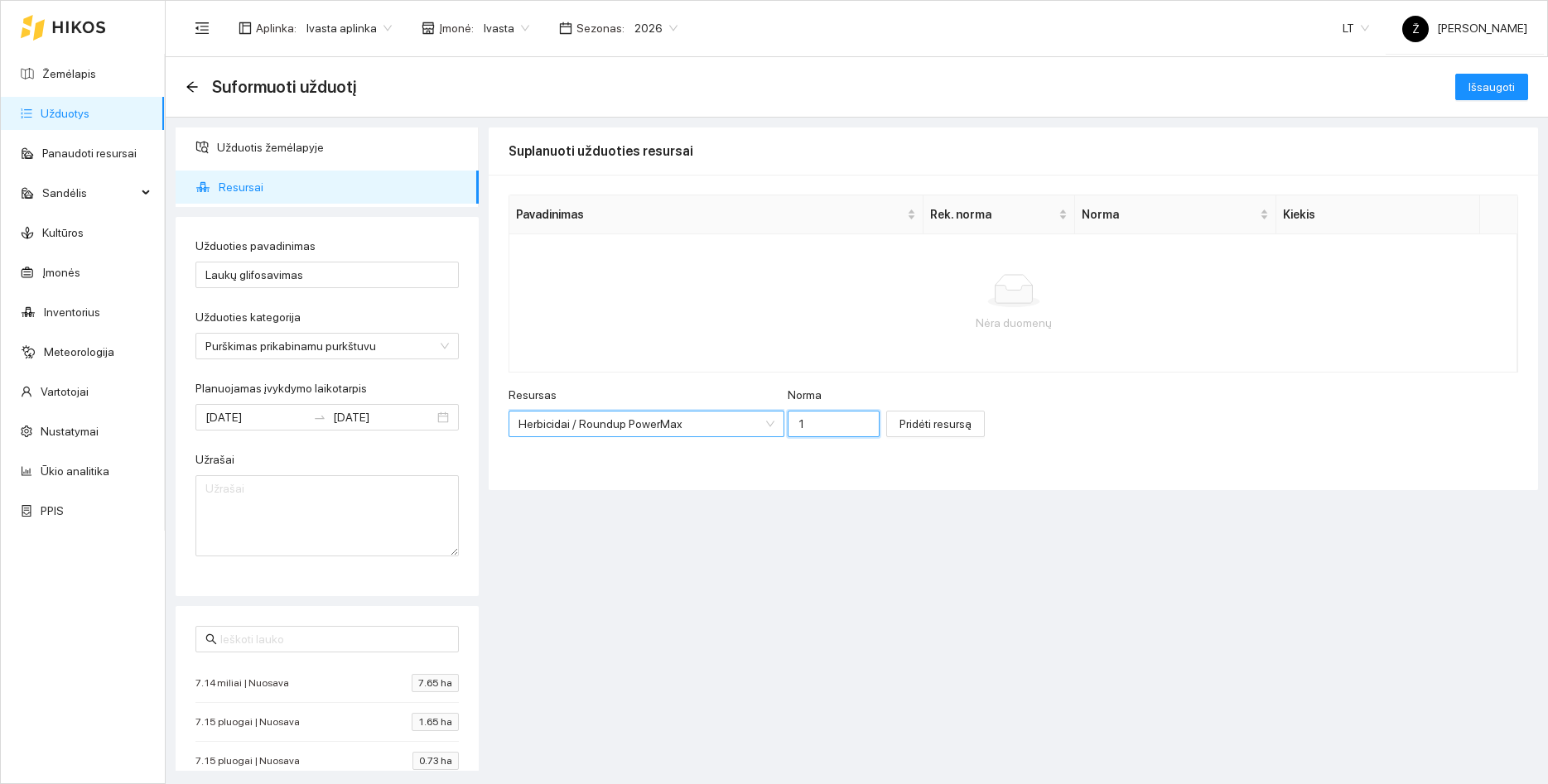
click at [801, 422] on input "1" at bounding box center [834, 423] width 92 height 26
type input "1.5"
click at [916, 431] on span "Pridėti resursą" at bounding box center [935, 423] width 72 height 18
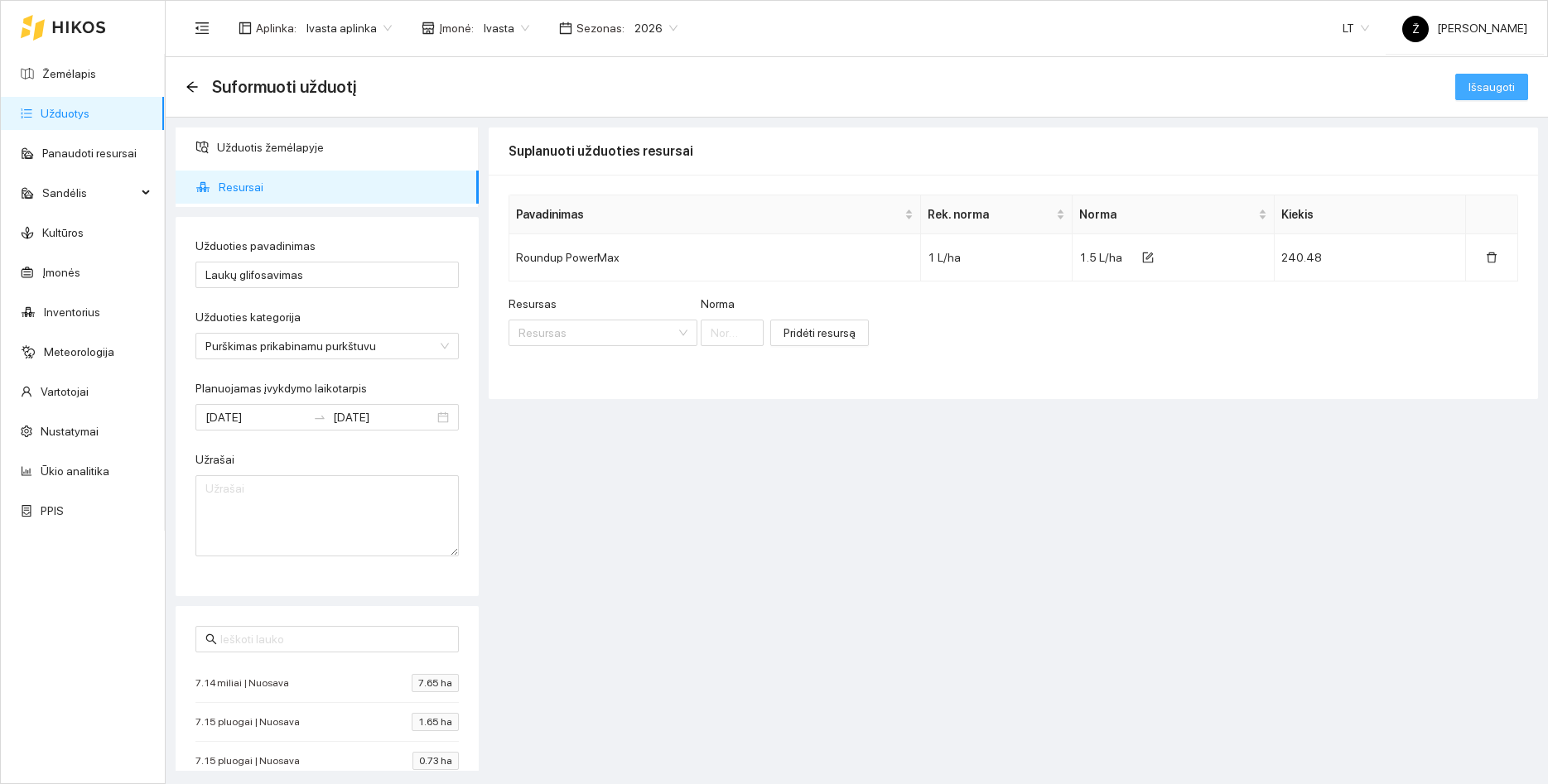
click at [1478, 84] on span "Išsaugoti" at bounding box center [1491, 86] width 46 height 18
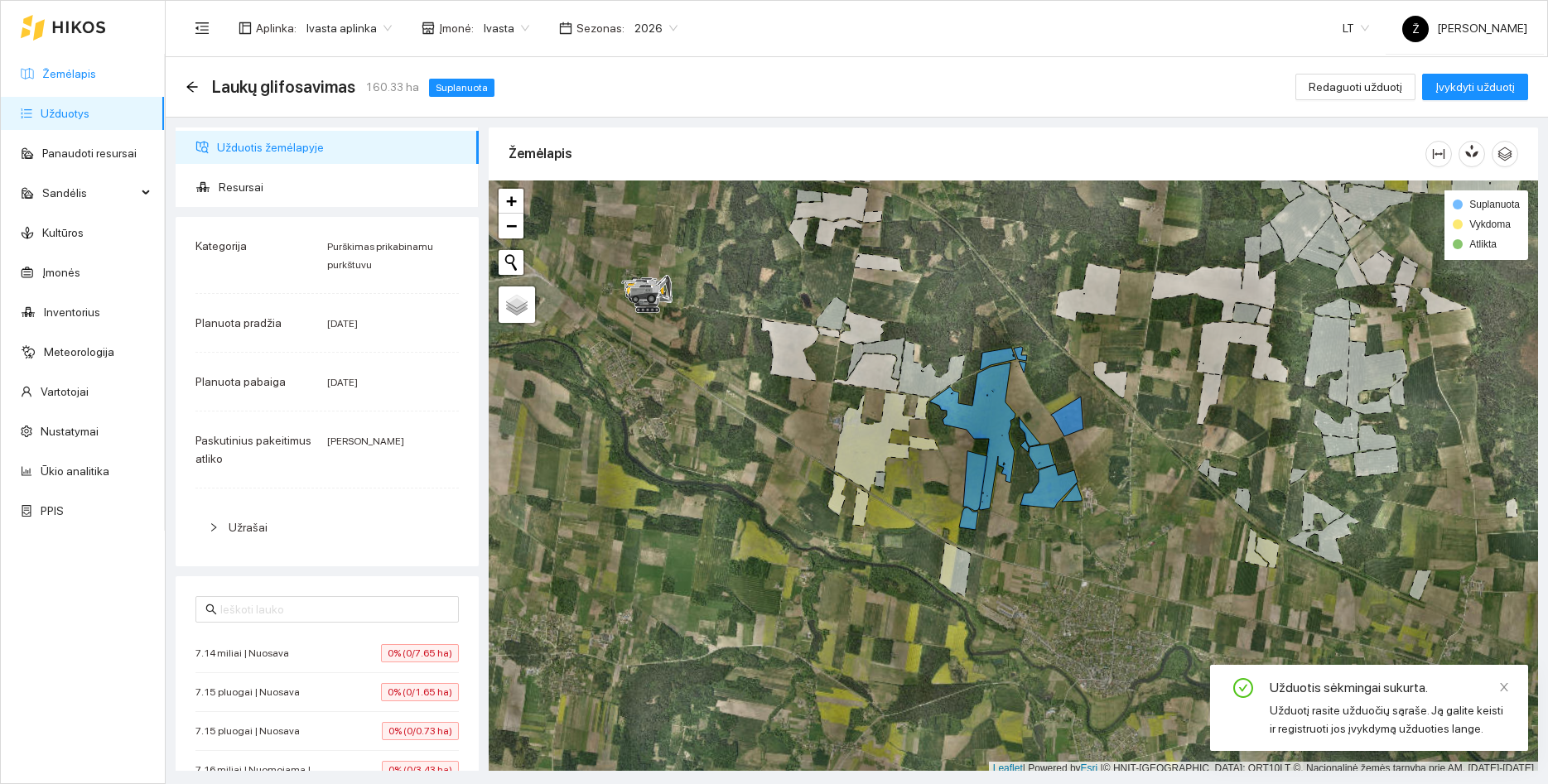
click at [62, 70] on link "Žemėlapis" at bounding box center [69, 73] width 54 height 13
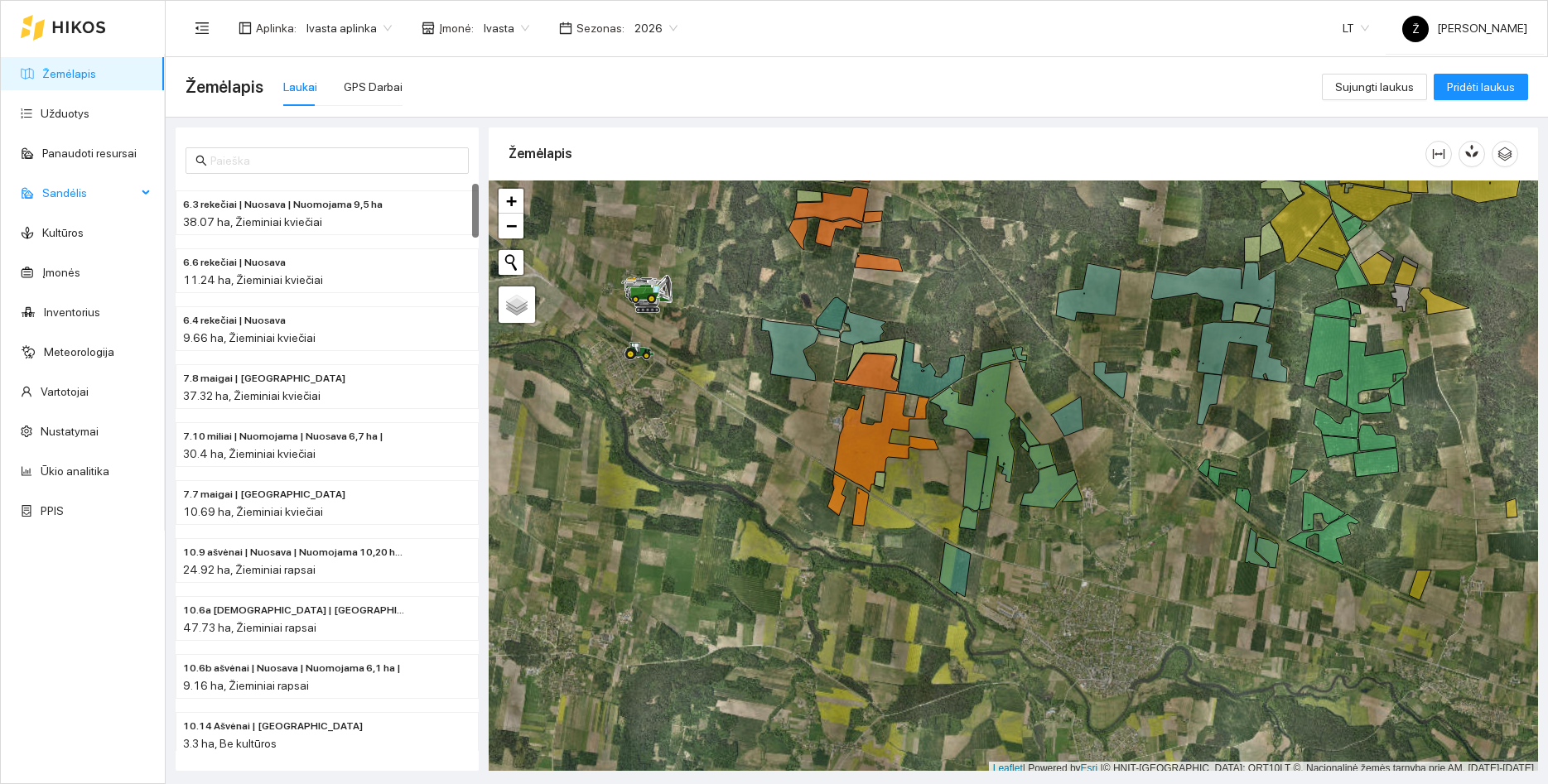
click at [101, 186] on span "Sandėlis" at bounding box center [89, 193] width 94 height 33
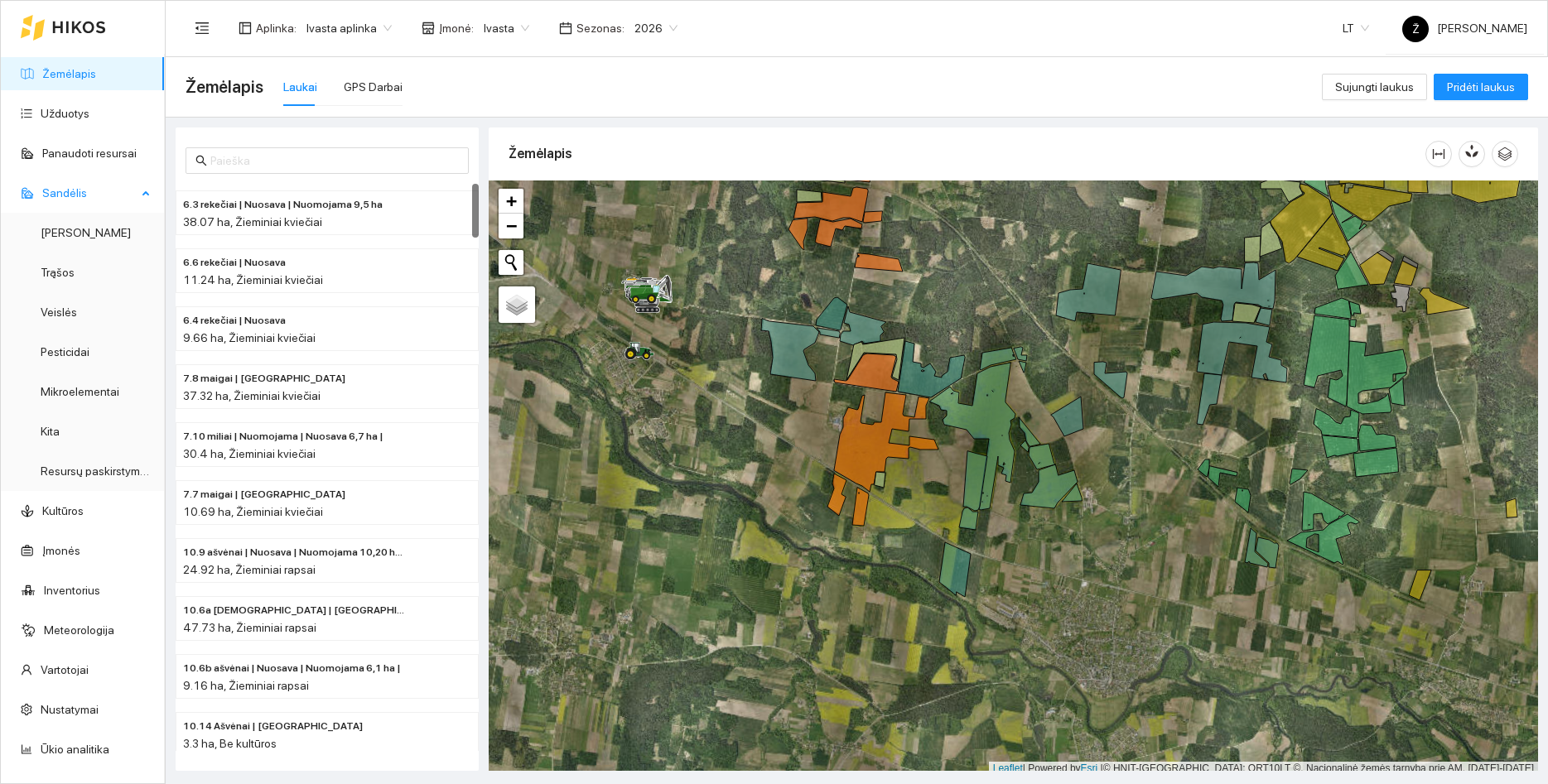
click at [103, 197] on span "Sandėlis" at bounding box center [89, 193] width 94 height 33
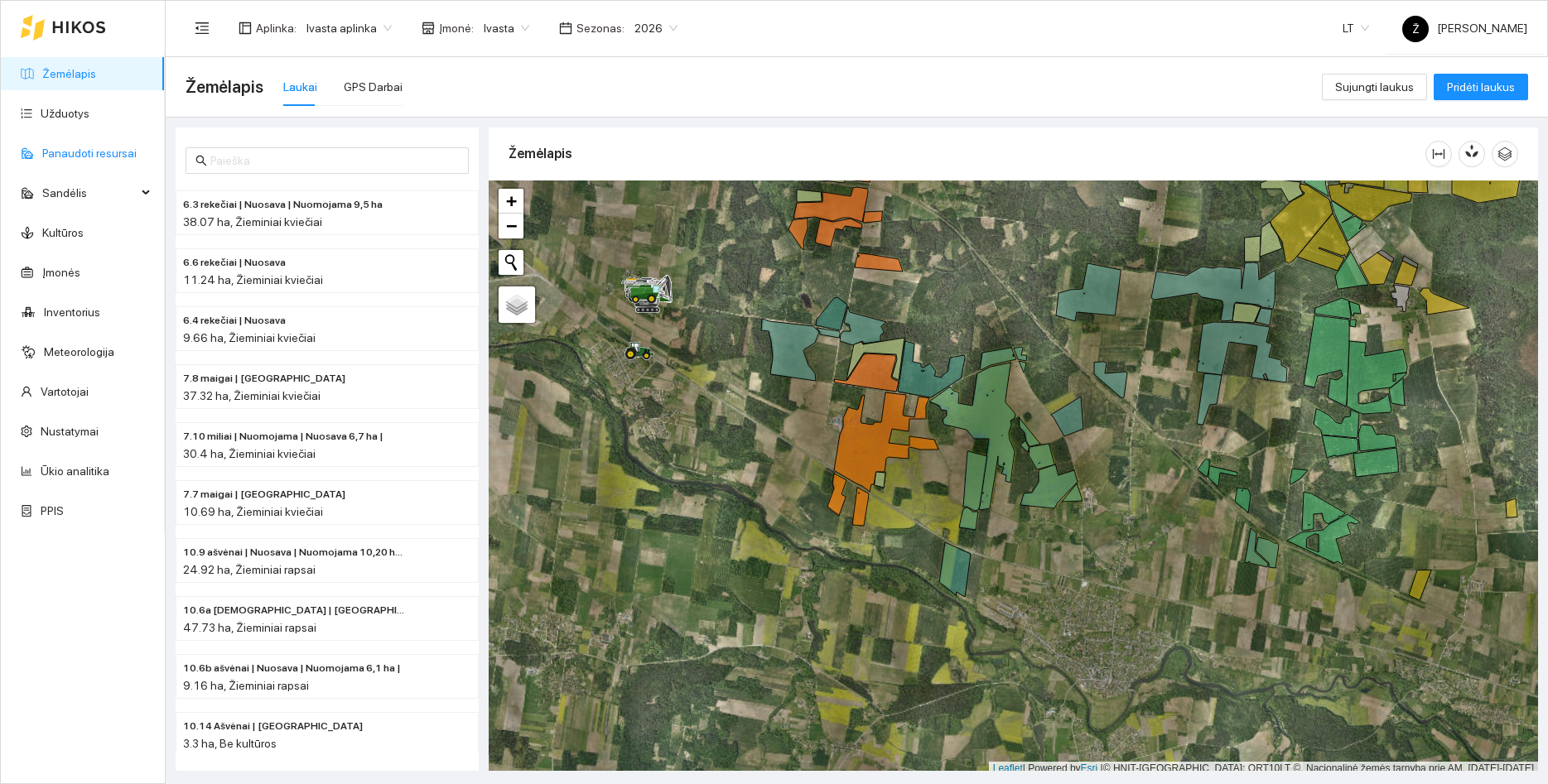
click at [76, 152] on link "Panaudoti resursai" at bounding box center [89, 152] width 94 height 13
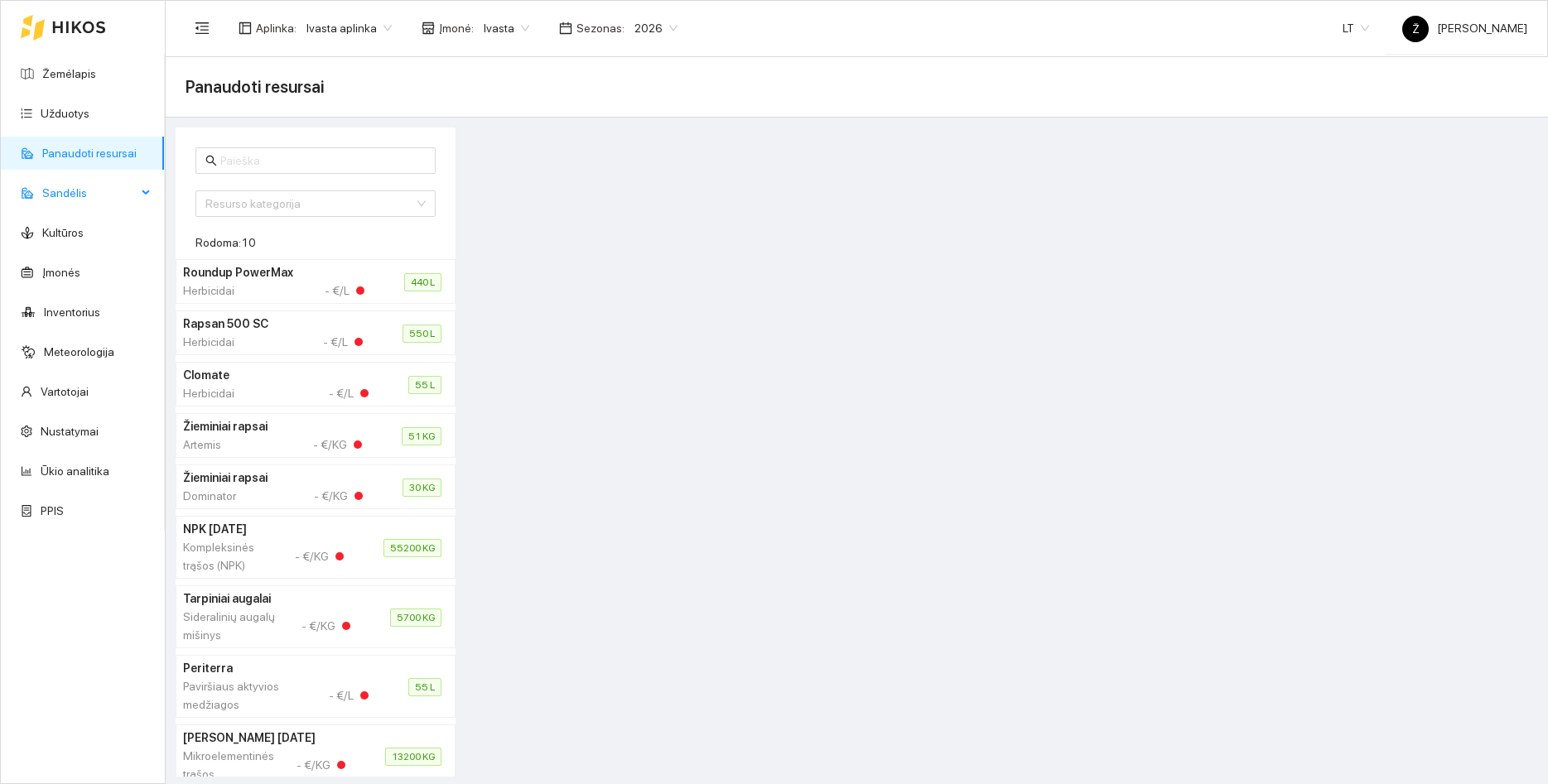
click at [92, 193] on span "Sandėlis" at bounding box center [89, 193] width 94 height 33
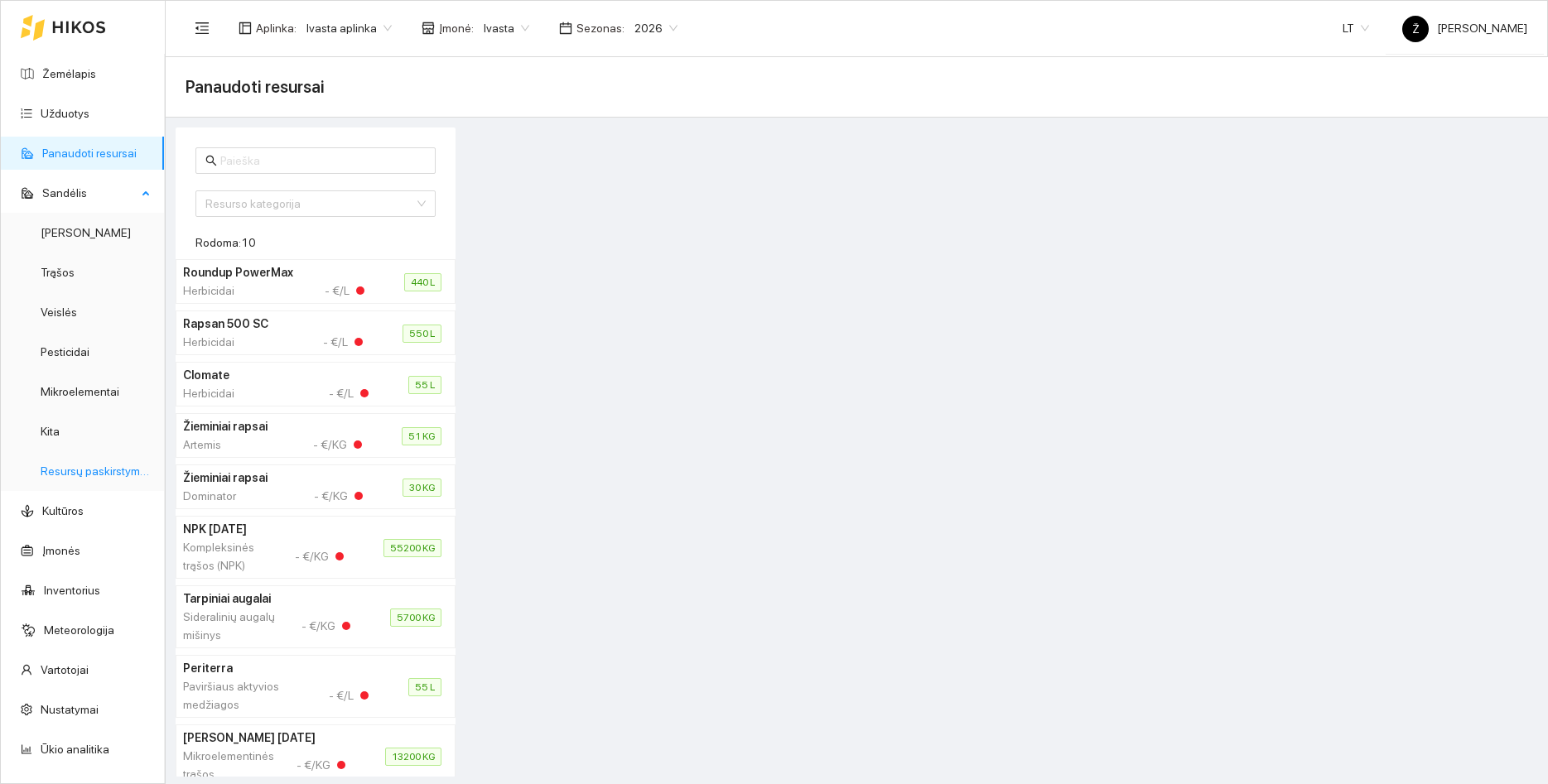
click at [110, 464] on link "Resursų paskirstymas" at bounding box center [97, 470] width 112 height 13
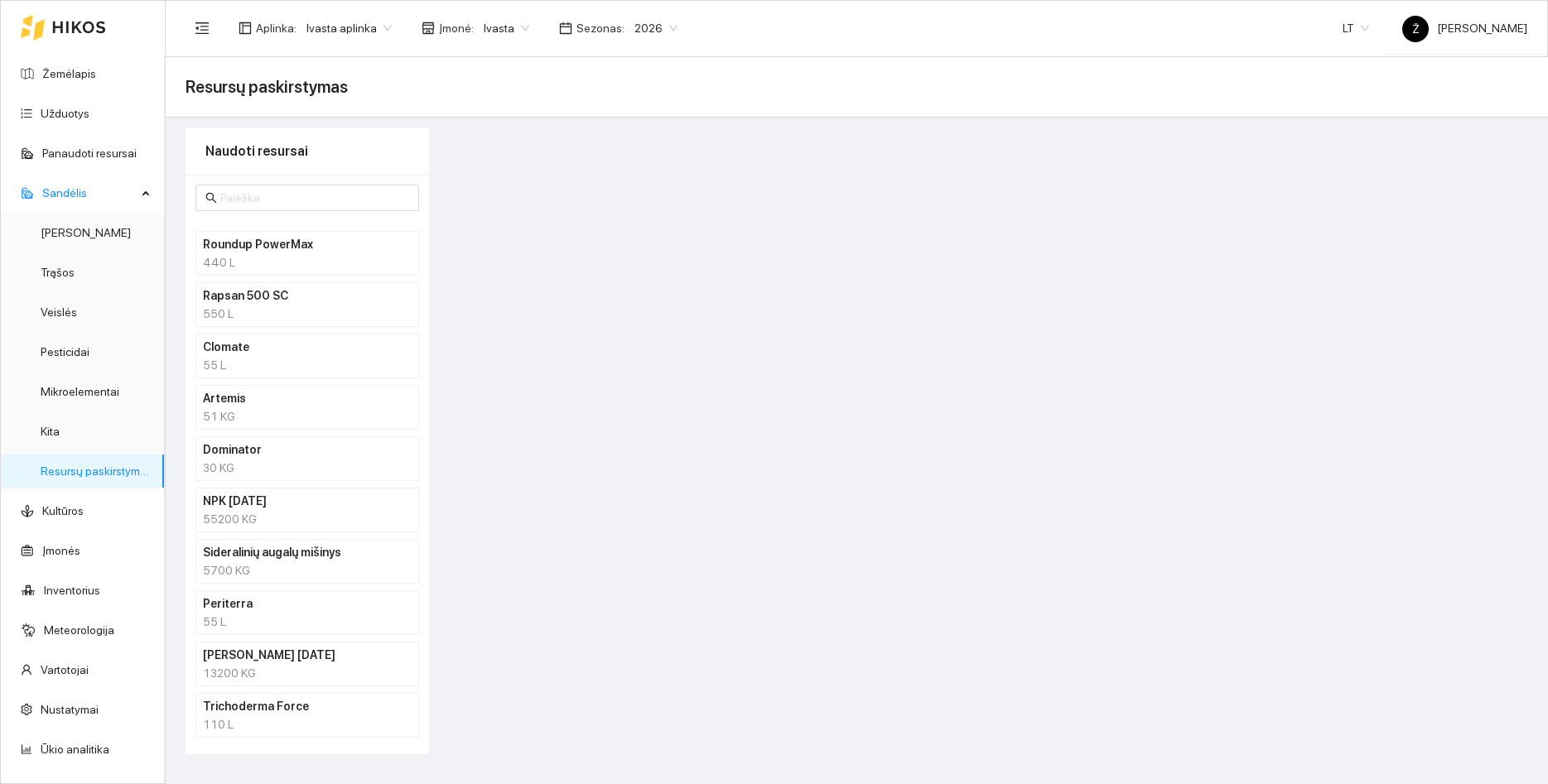
click at [504, 19] on span "Ivasta" at bounding box center [506, 28] width 45 height 25
click at [486, 64] on div "Visos" at bounding box center [496, 60] width 43 height 18
click at [377, 23] on span "Ivasta aplinka" at bounding box center [350, 28] width 85 height 25
click at [343, 55] on div "BP visos įmonės" at bounding box center [348, 60] width 88 height 18
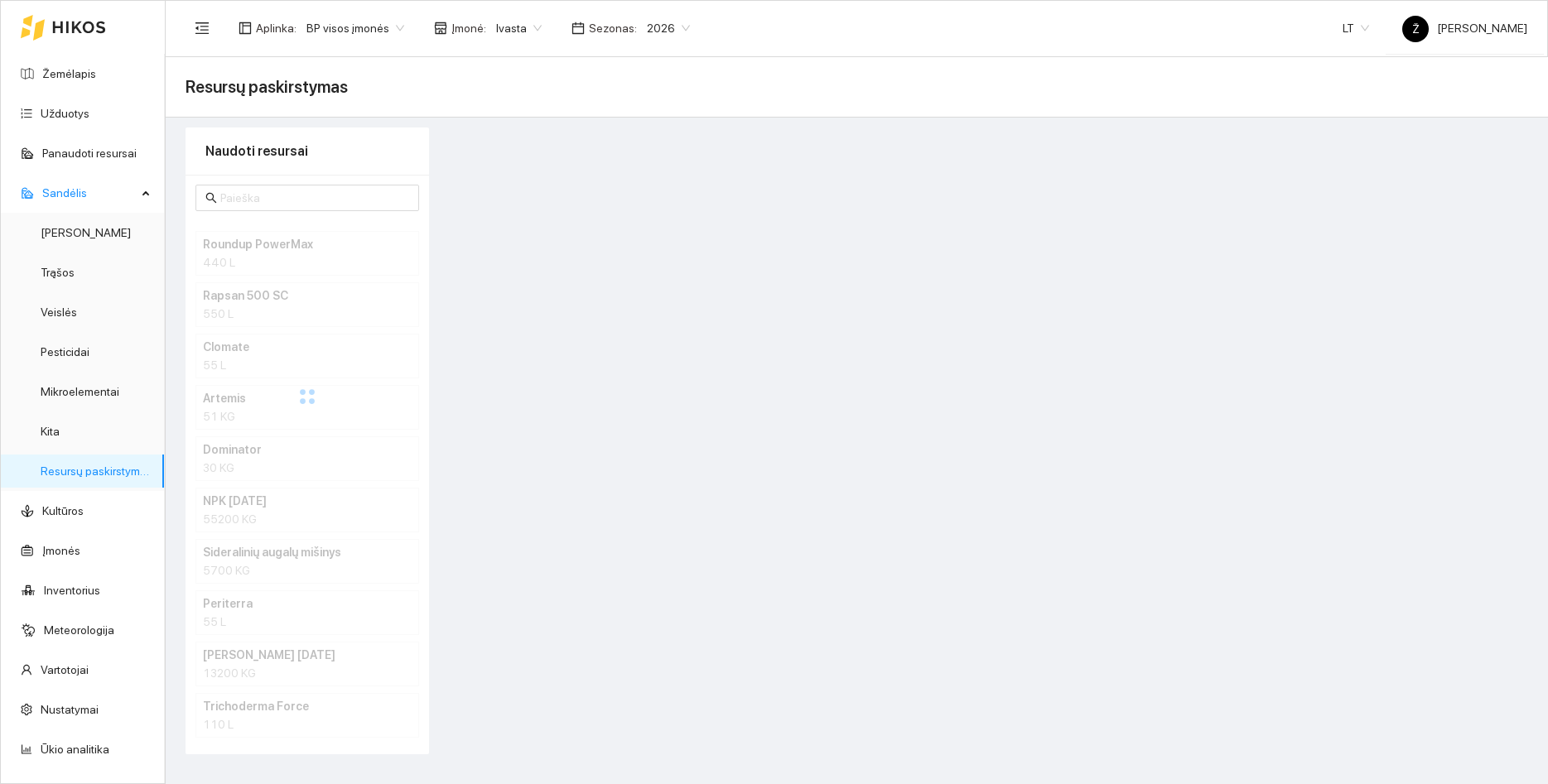
click at [506, 28] on span "Ivasta" at bounding box center [519, 28] width 45 height 25
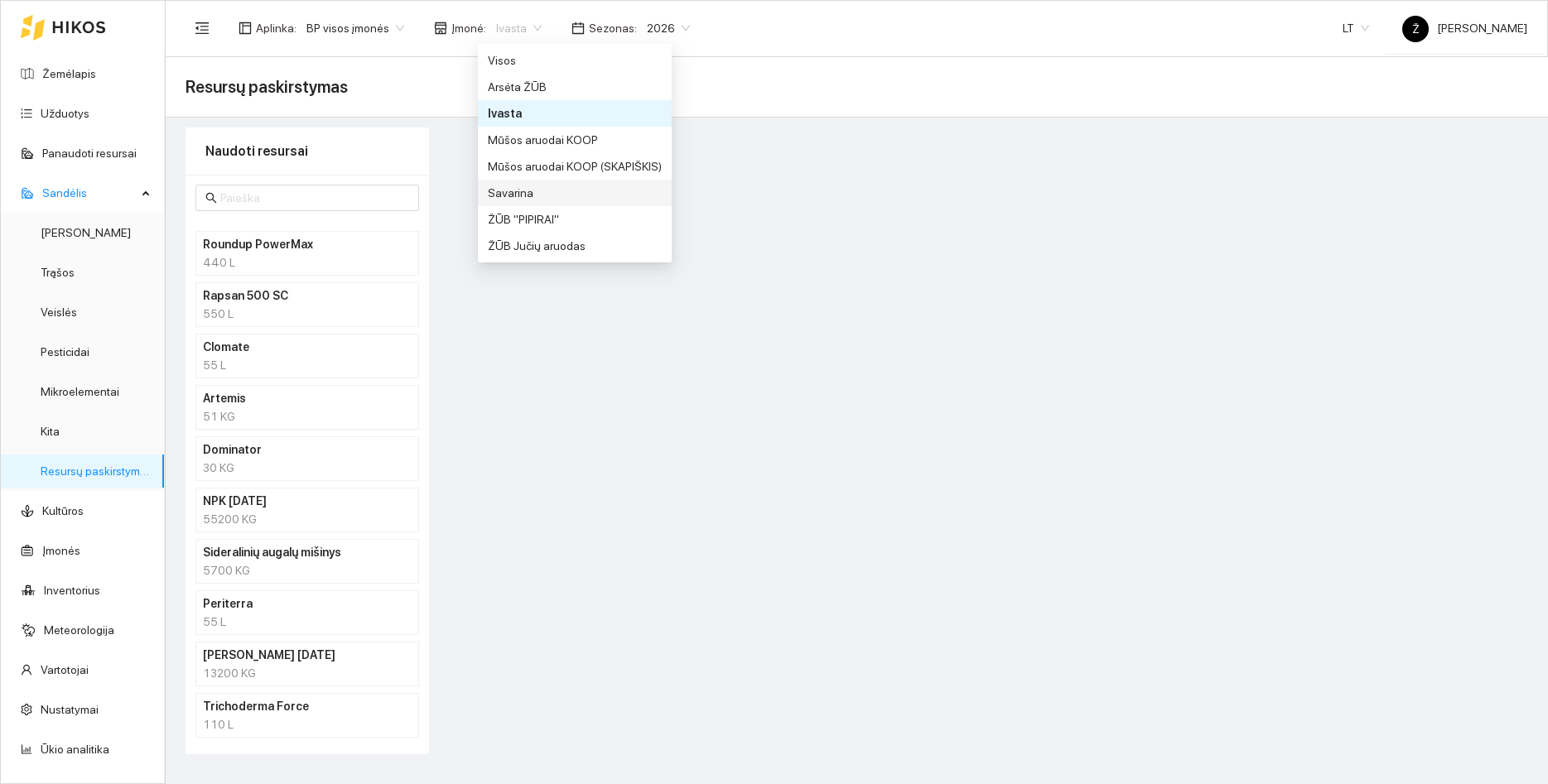
click at [517, 188] on div "Savarina" at bounding box center [575, 193] width 174 height 18
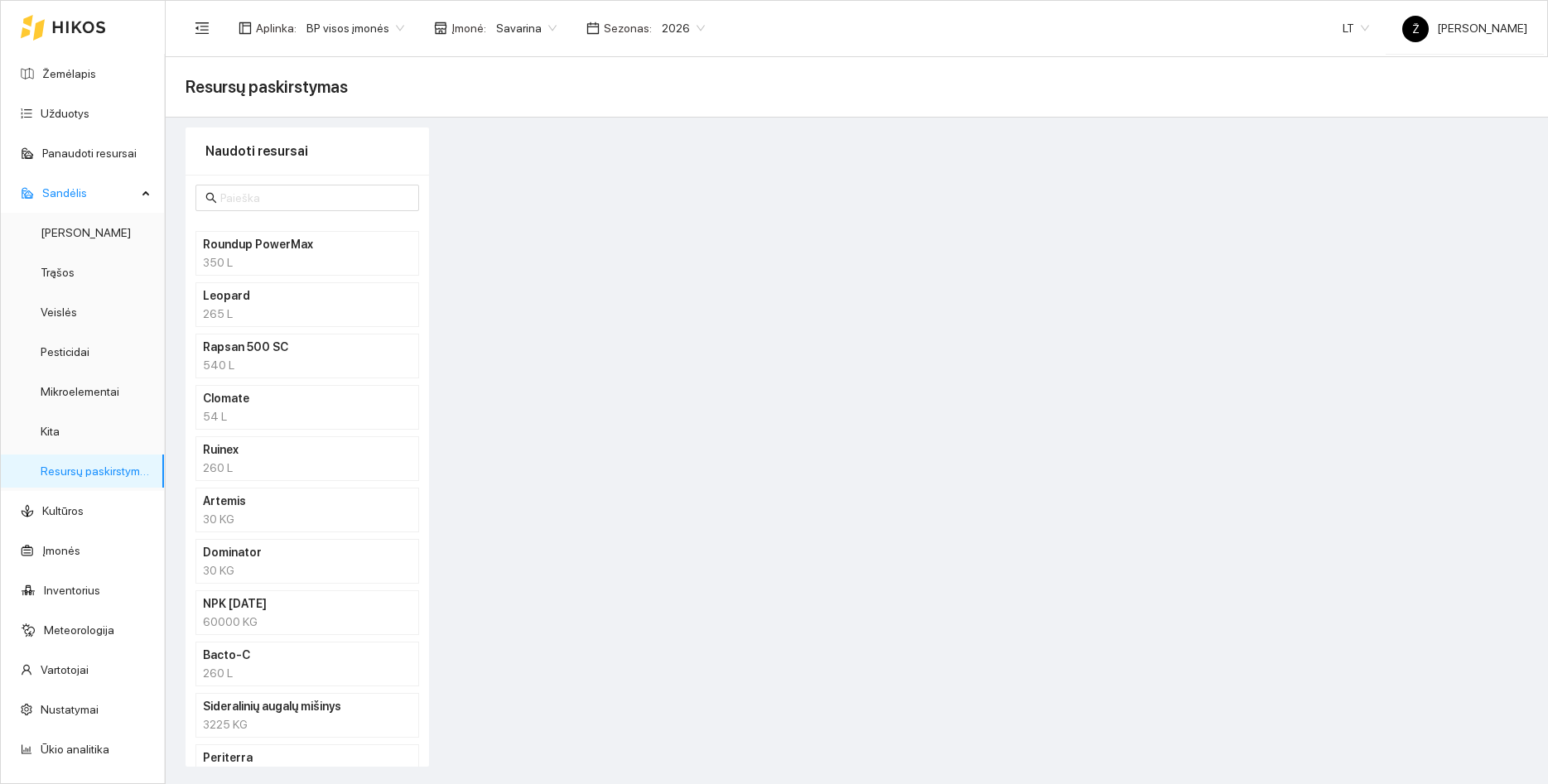
click at [258, 713] on h4 "Sideralinių augalų mišinys" at bounding box center [286, 706] width 166 height 18
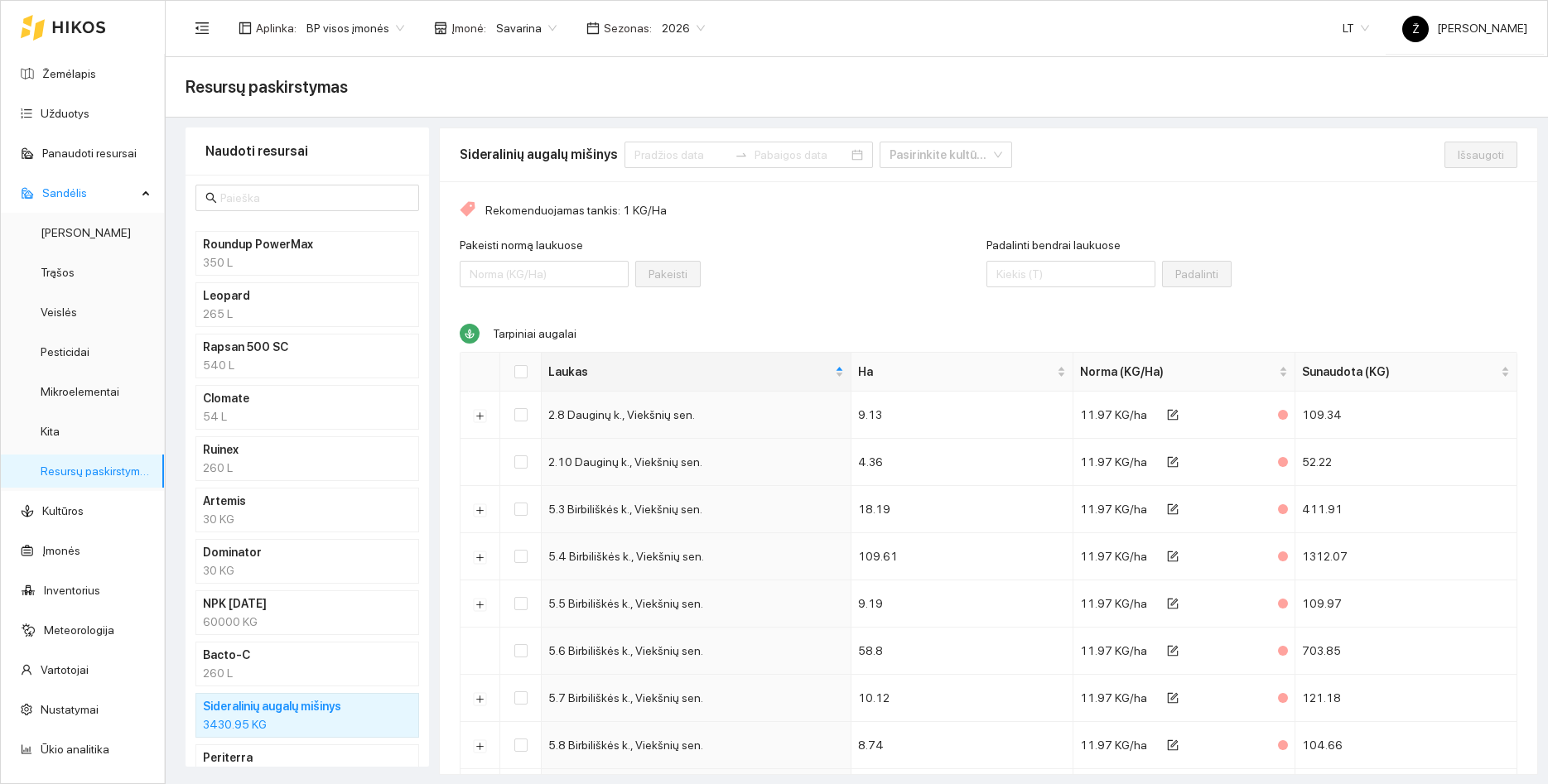
click at [787, 294] on div "Pakeisti [PERSON_NAME] laukuose Pakeisti" at bounding box center [723, 272] width 527 height 71
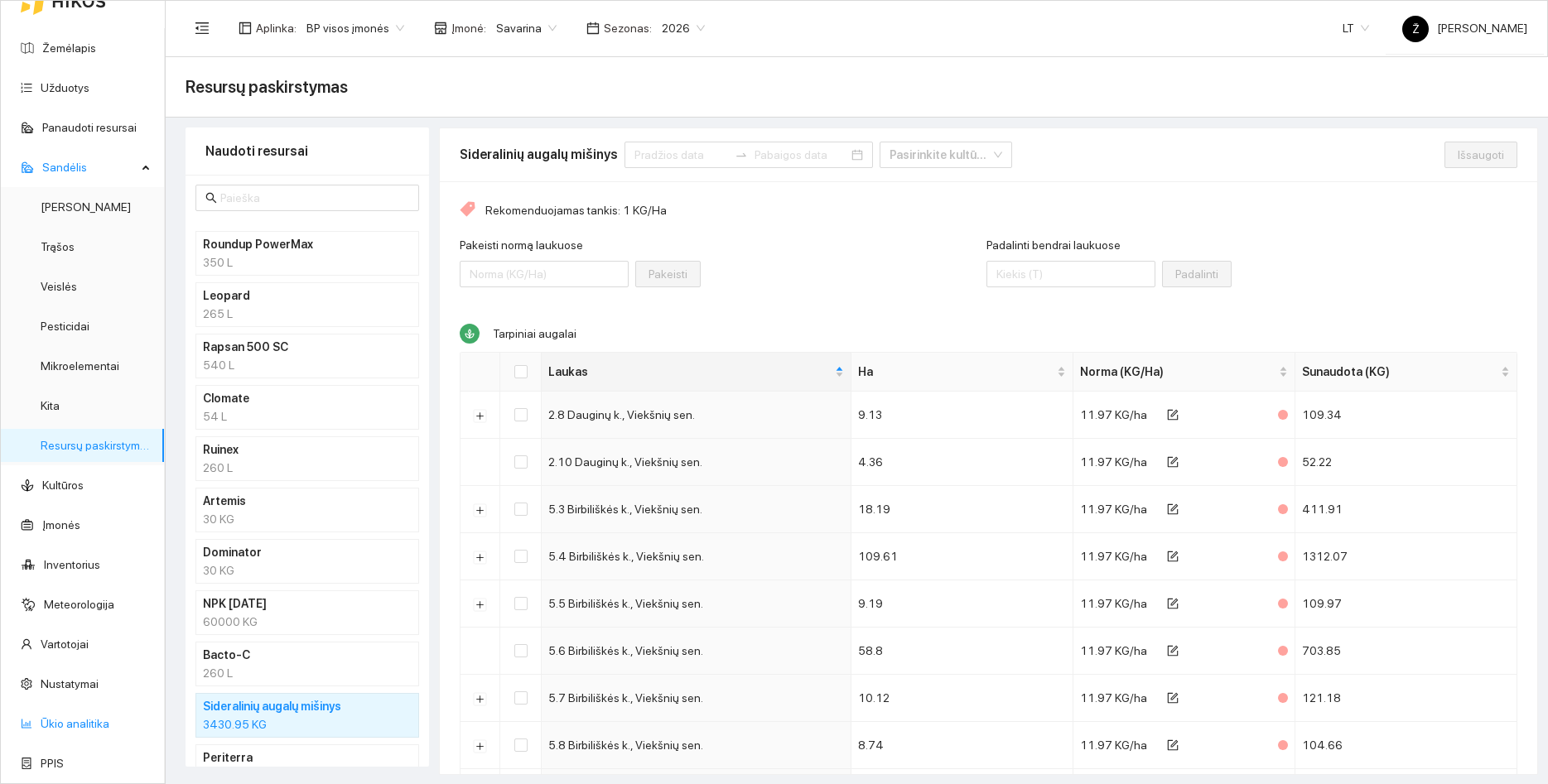
click at [87, 722] on link "Ūkio analitika" at bounding box center [75, 723] width 69 height 13
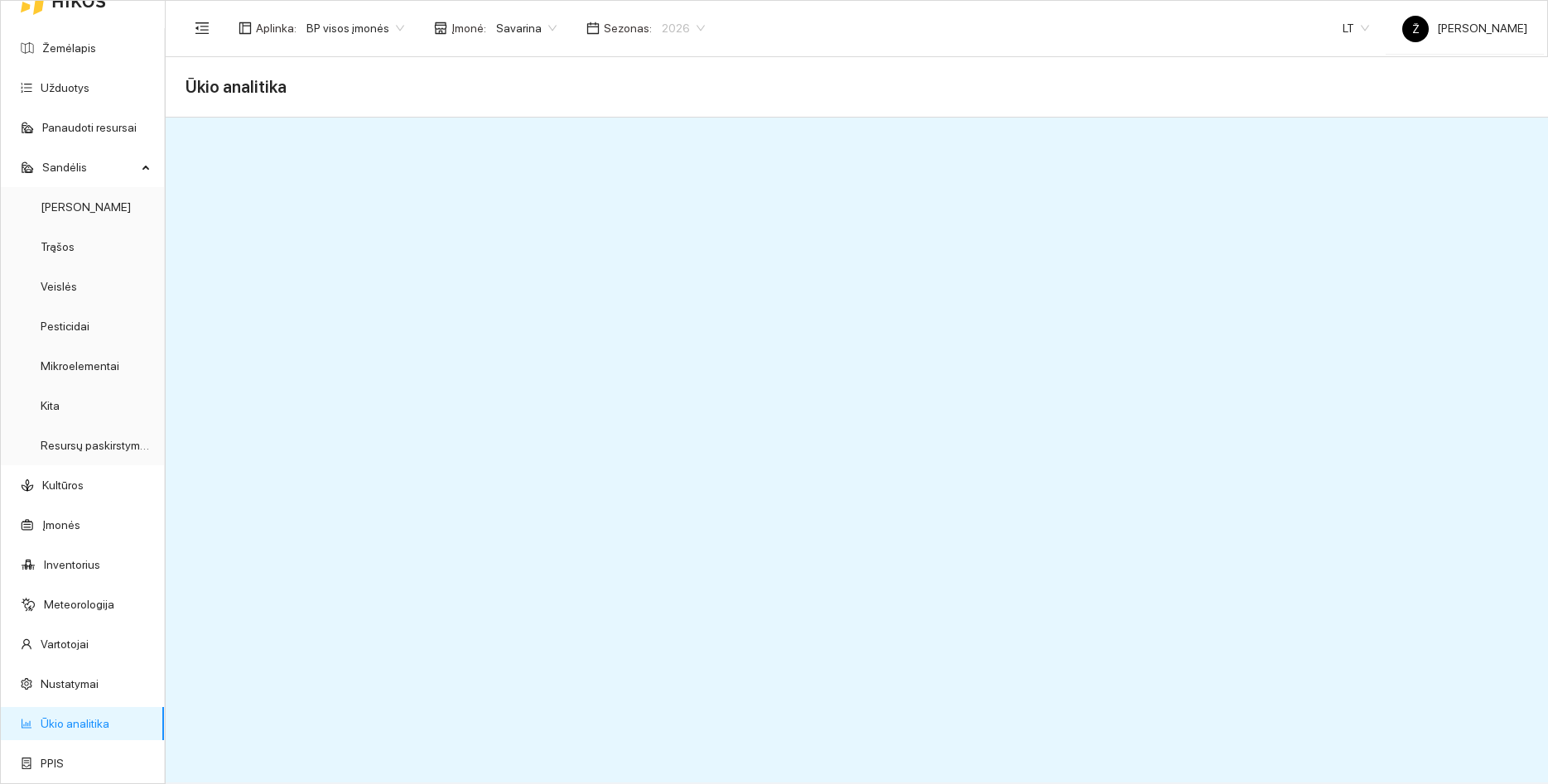
click at [675, 28] on span "2026" at bounding box center [682, 28] width 43 height 25
click at [670, 193] on div "2025" at bounding box center [668, 193] width 43 height 18
click at [686, 20] on span "2025" at bounding box center [682, 28] width 43 height 25
click at [659, 226] on div "2026" at bounding box center [668, 219] width 43 height 18
